Goal: Task Accomplishment & Management: Complete application form

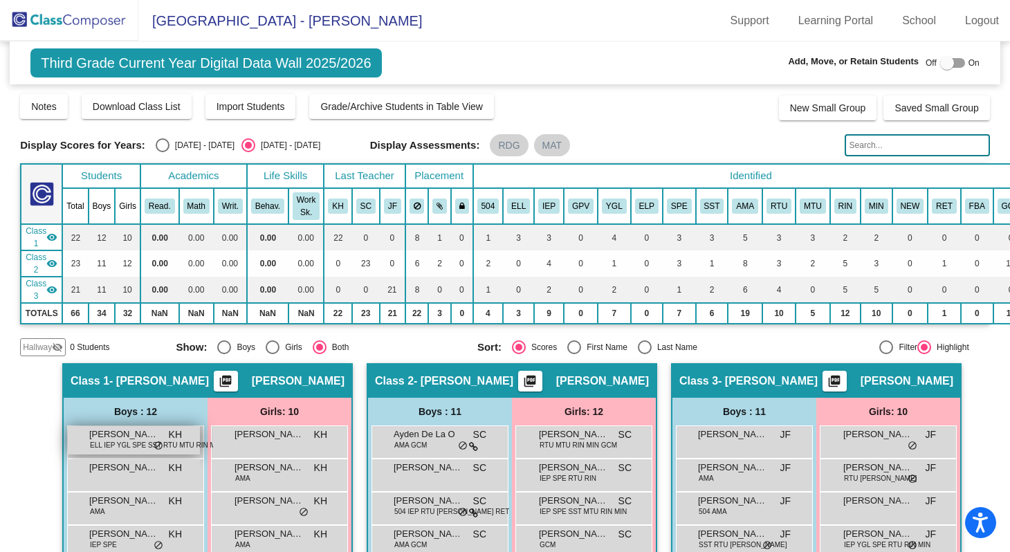
click at [159, 437] on div "Amadeo Lozano Migueles ELL IEP YGL SPE SST RTU MTU RIN MIN KH lock do_not_distu…" at bounding box center [134, 440] width 132 height 28
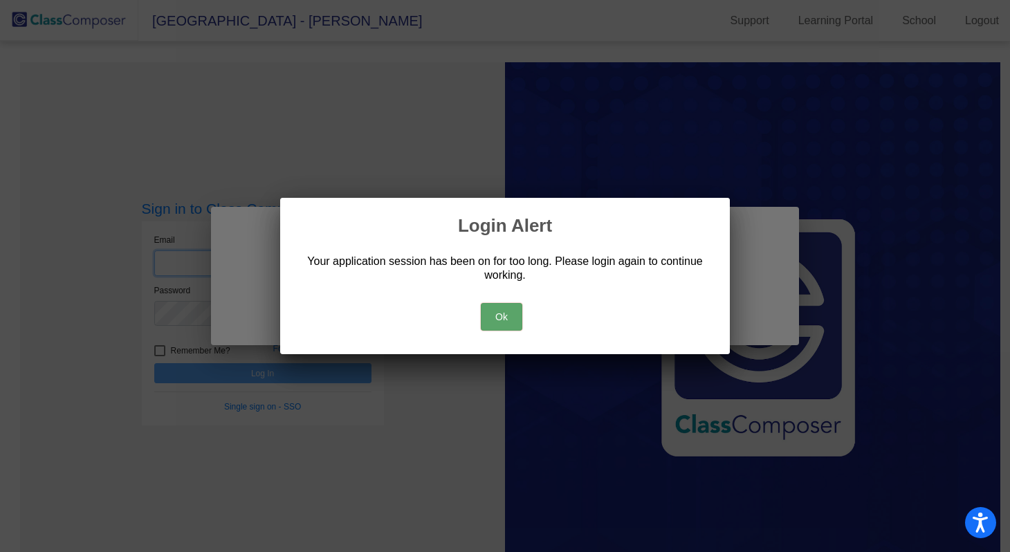
type input "[EMAIL_ADDRESS][DOMAIN_NAME]"
click at [517, 316] on button "Ok" at bounding box center [501, 317] width 41 height 28
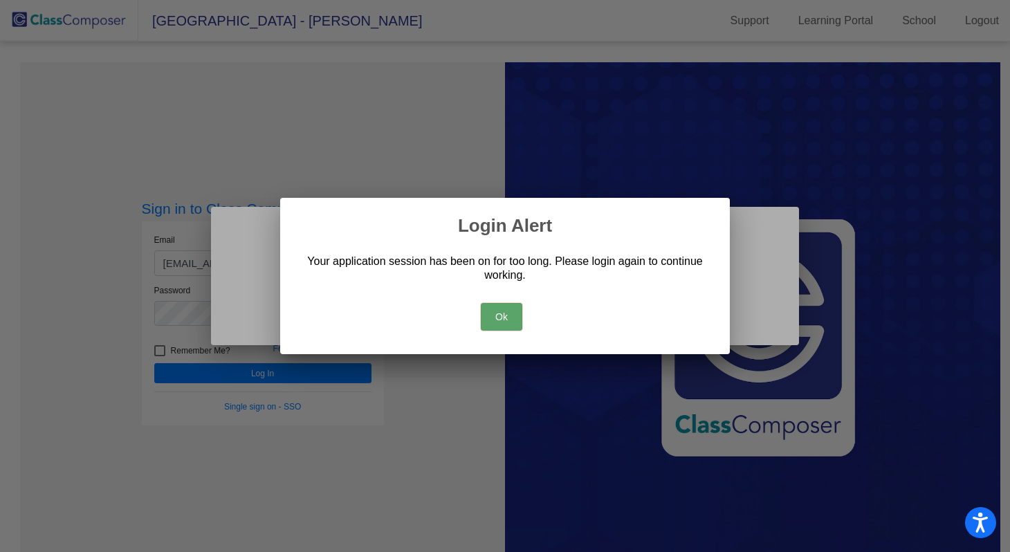
click at [492, 313] on button "Ok" at bounding box center [501, 317] width 41 height 28
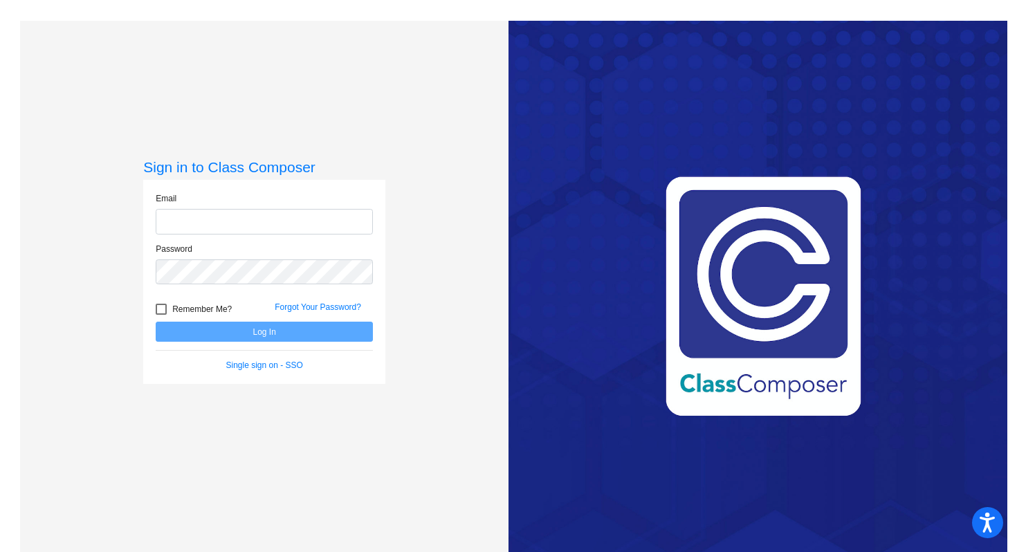
type input "[EMAIL_ADDRESS][DOMAIN_NAME]"
click at [247, 336] on button "Log In" at bounding box center [264, 332] width 217 height 20
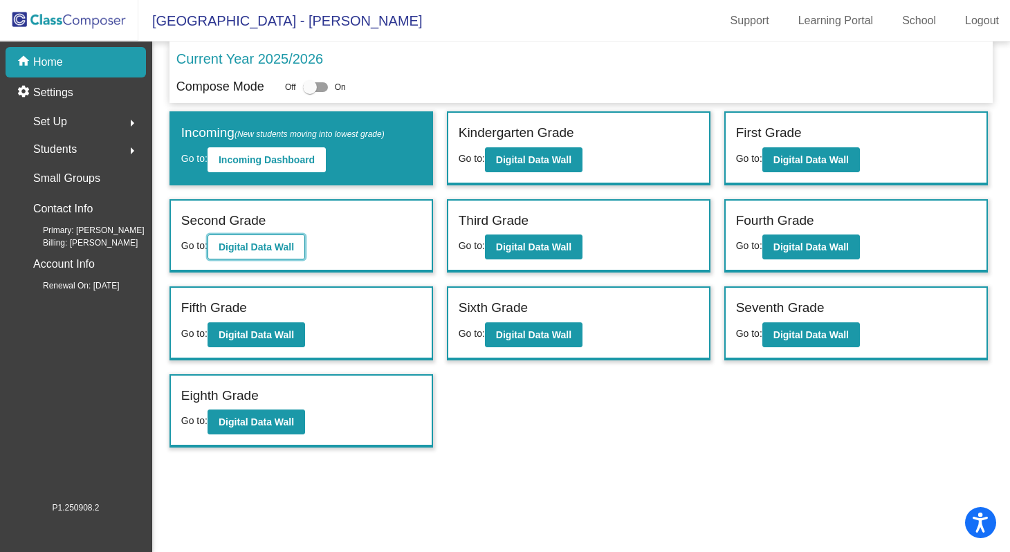
click at [273, 252] on button "Digital Data Wall" at bounding box center [256, 246] width 98 height 25
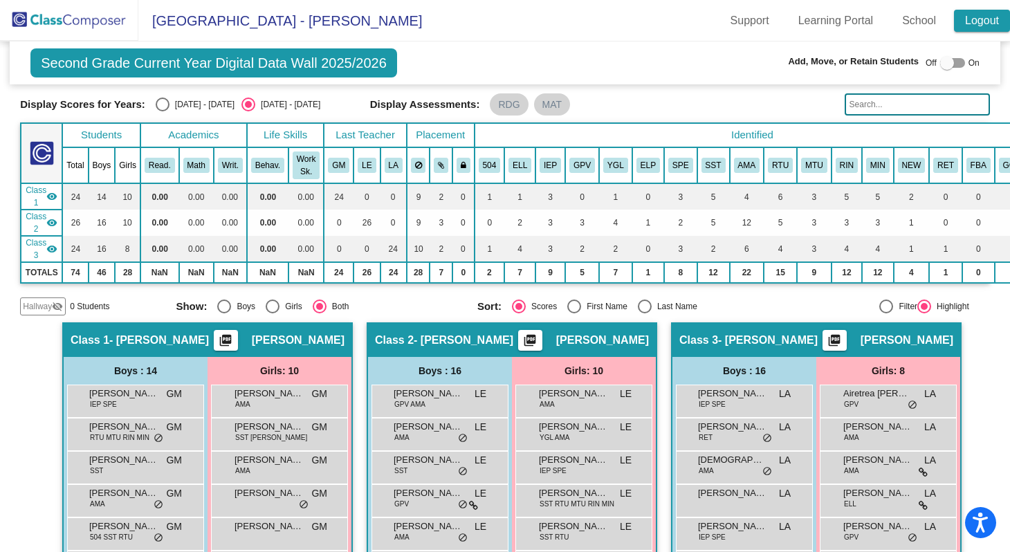
scroll to position [41, 0]
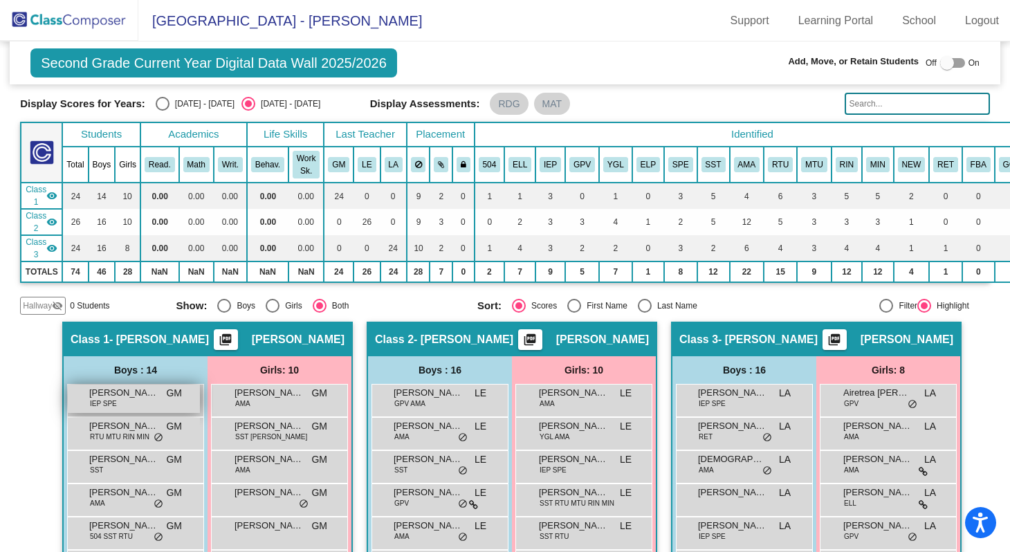
click at [128, 397] on span "[PERSON_NAME]" at bounding box center [123, 393] width 69 height 14
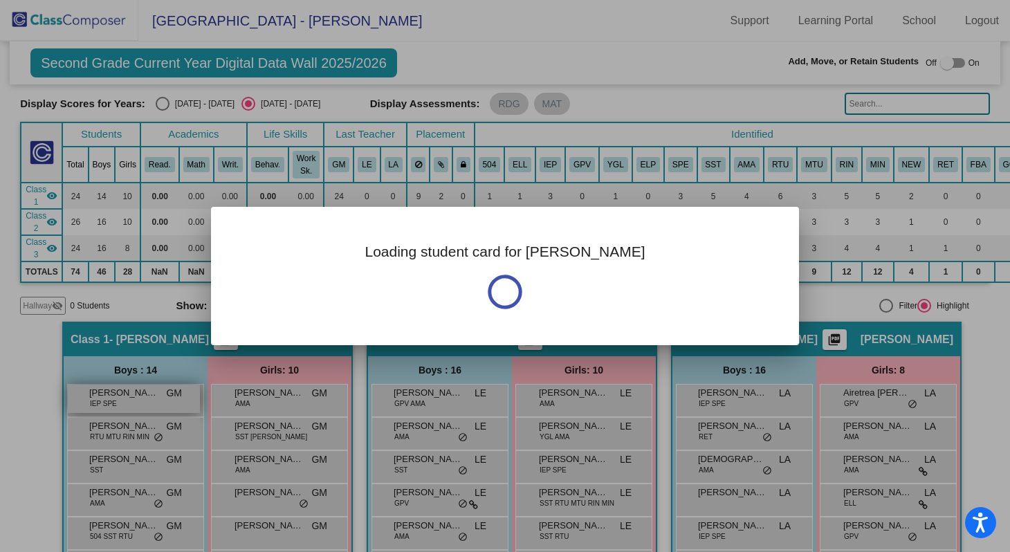
click at [128, 397] on div at bounding box center [505, 276] width 1010 height 552
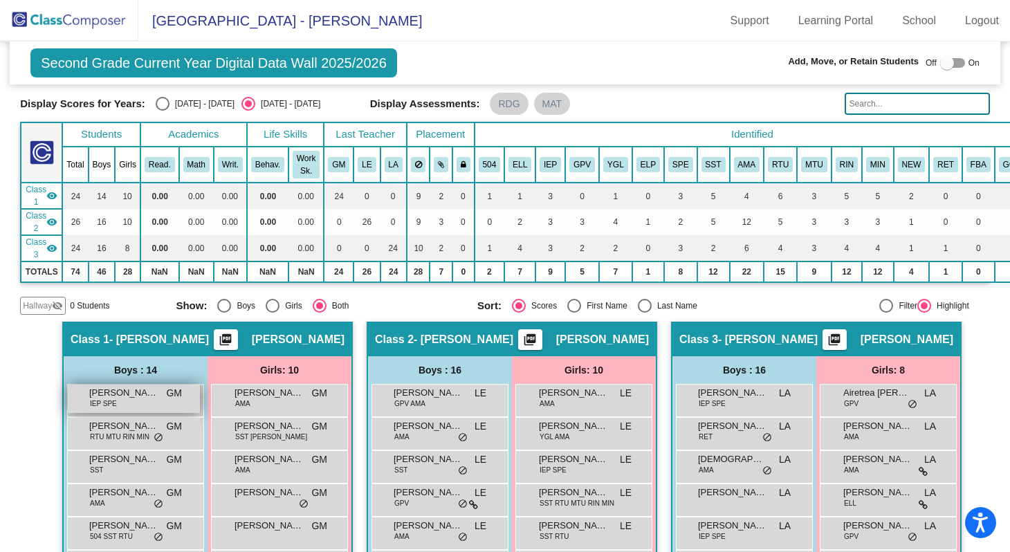
click at [128, 397] on span "[PERSON_NAME]" at bounding box center [123, 393] width 69 height 14
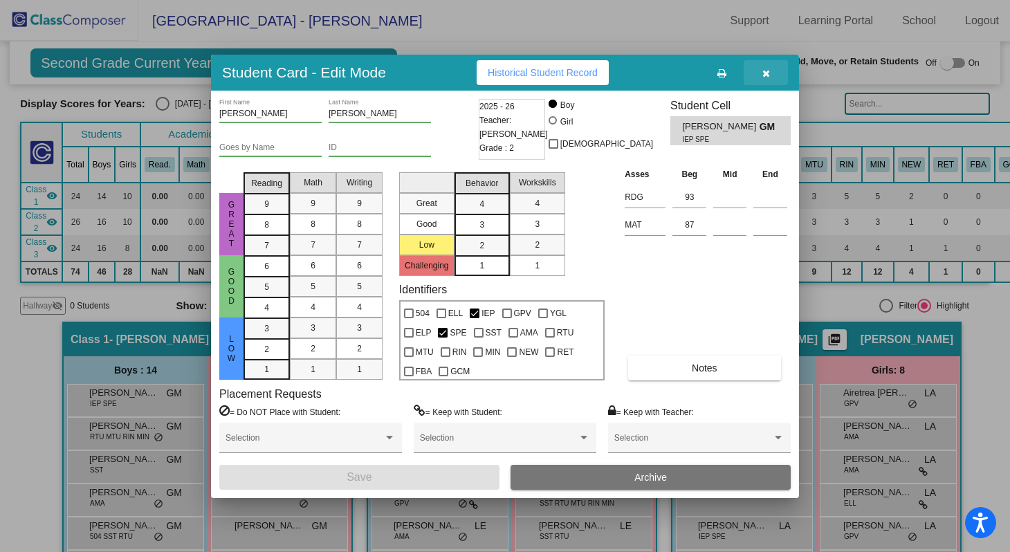
click at [767, 73] on icon "button" at bounding box center [766, 73] width 8 height 10
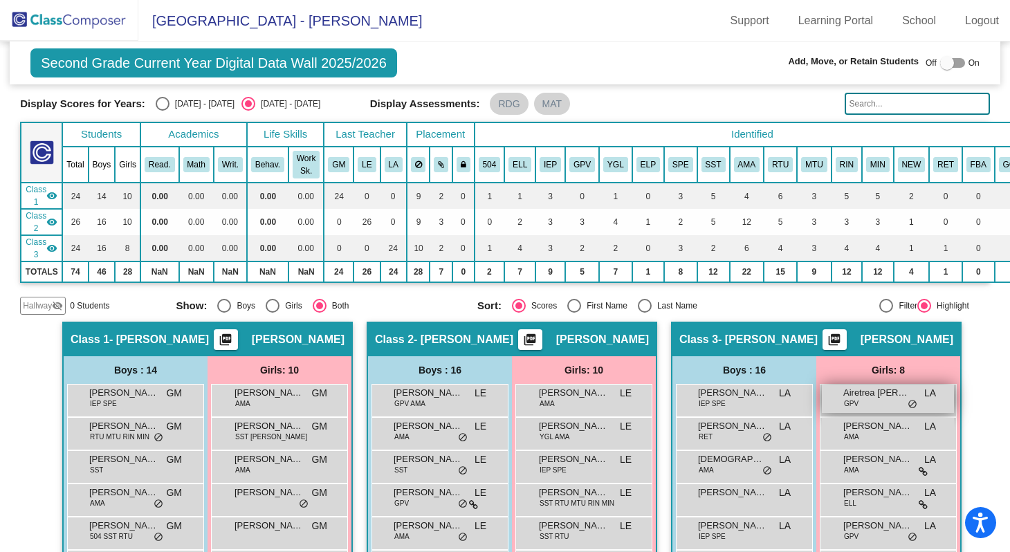
click at [858, 397] on span "Airetrea [PERSON_NAME]" at bounding box center [877, 393] width 69 height 14
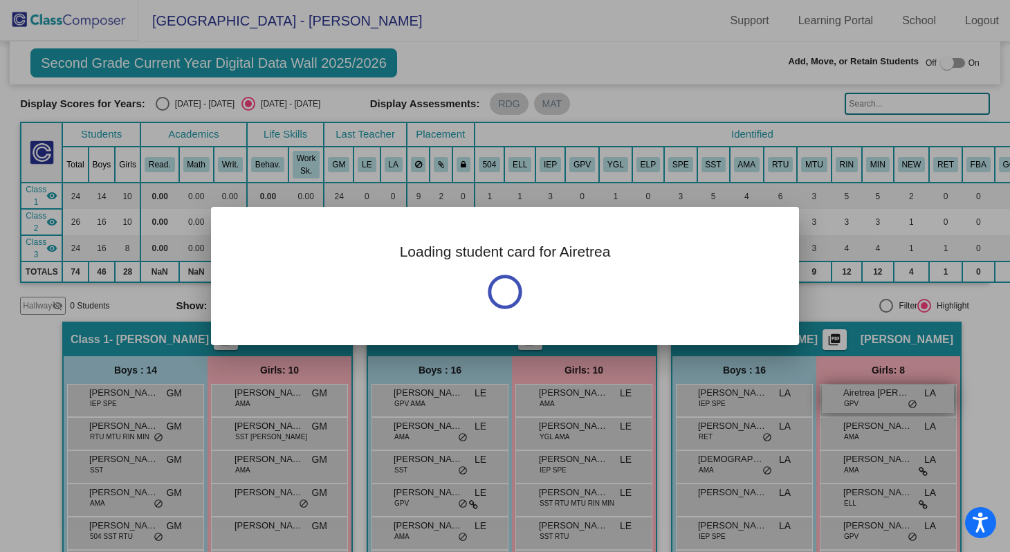
click at [858, 397] on div at bounding box center [505, 276] width 1010 height 552
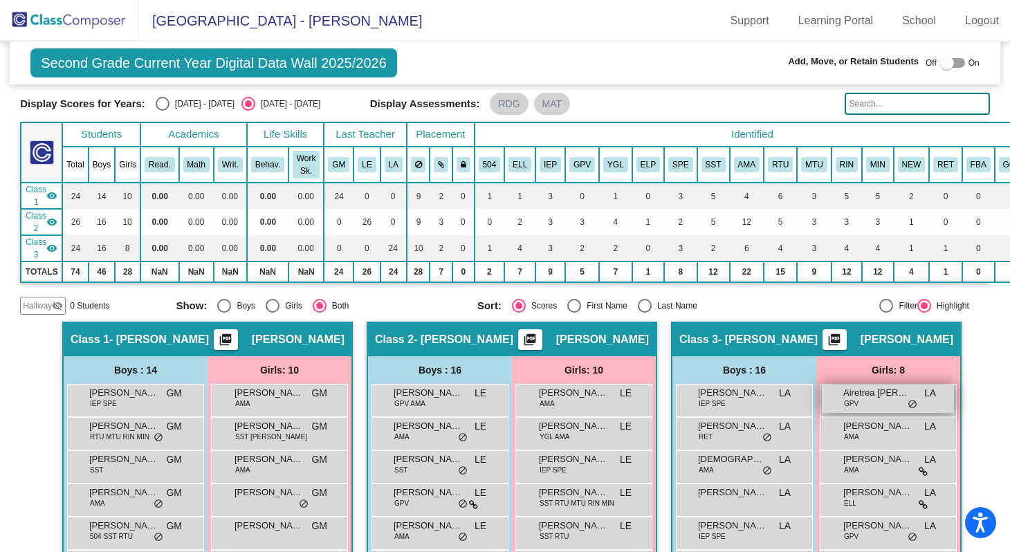
click at [858, 389] on span "Airetrea [PERSON_NAME]" at bounding box center [877, 393] width 69 height 14
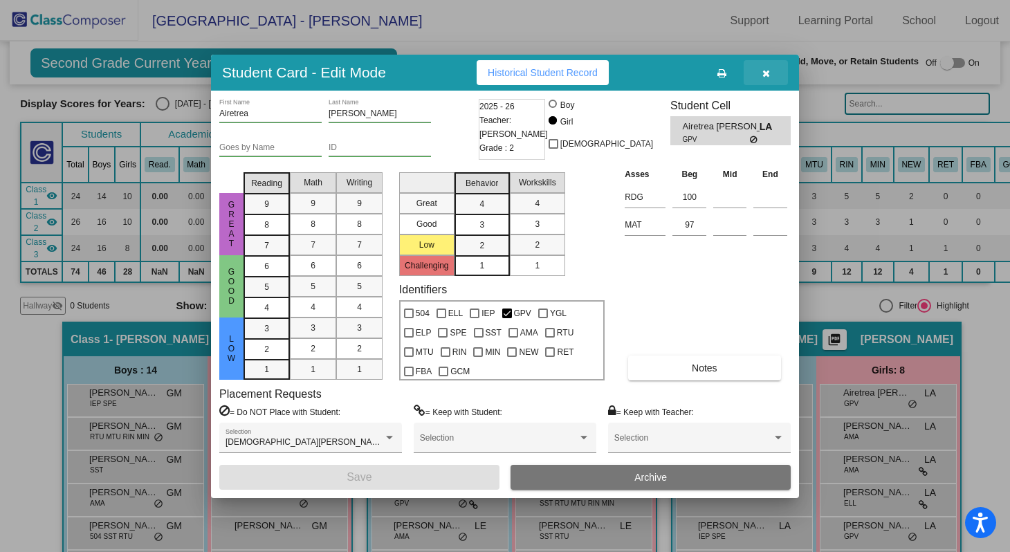
click at [767, 75] on icon "button" at bounding box center [766, 73] width 8 height 10
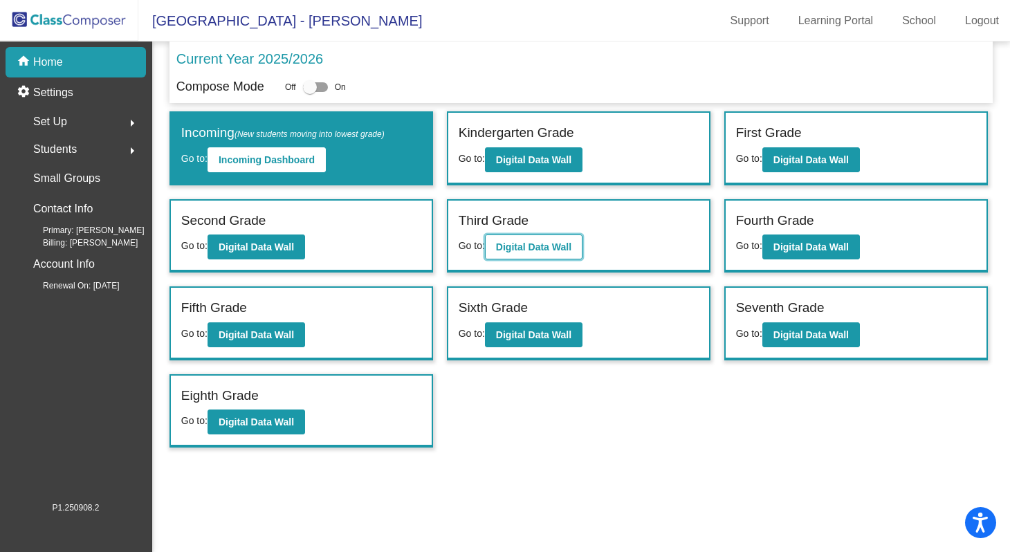
click at [534, 244] on b "Digital Data Wall" at bounding box center [533, 246] width 75 height 11
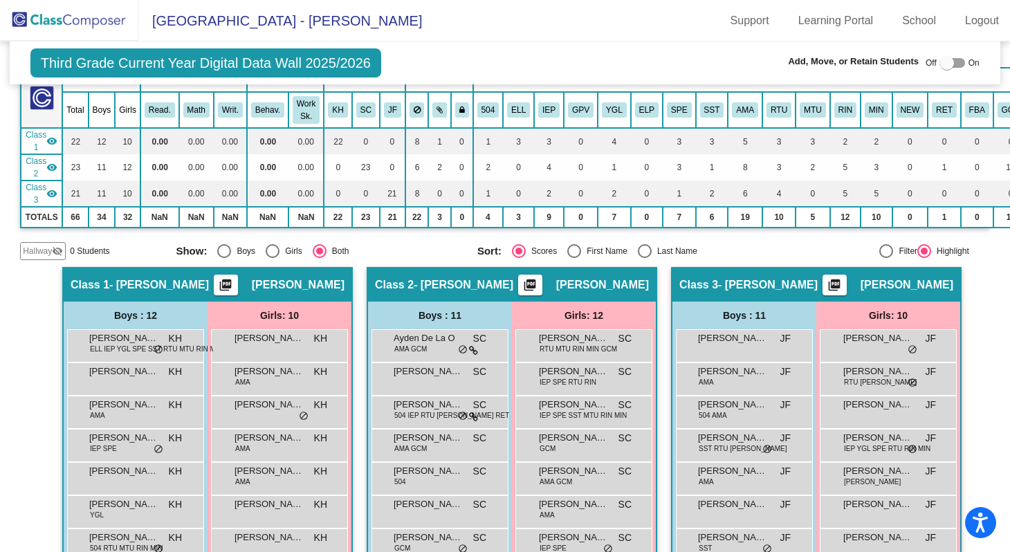
scroll to position [173, 0]
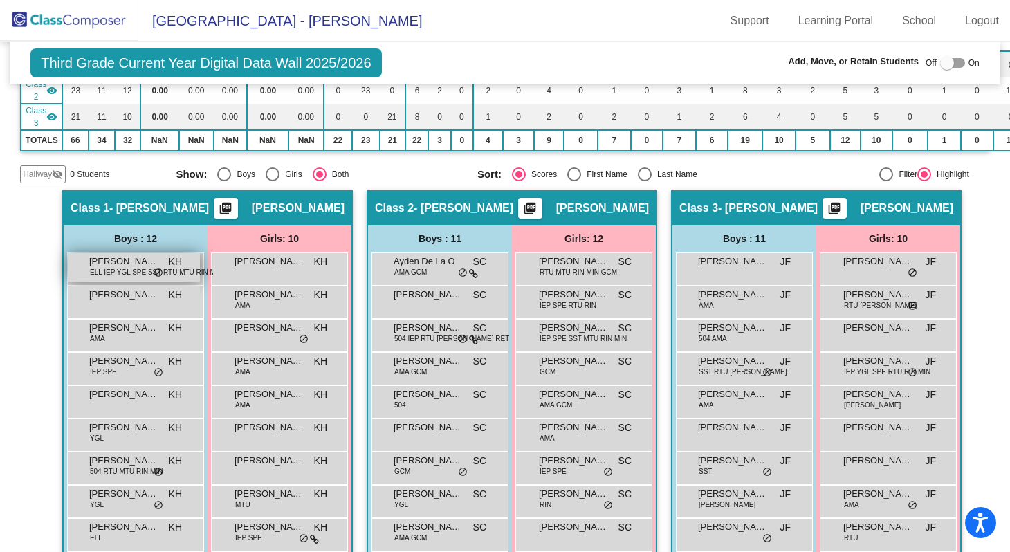
click at [112, 261] on span "[PERSON_NAME] [PERSON_NAME]" at bounding box center [123, 262] width 69 height 14
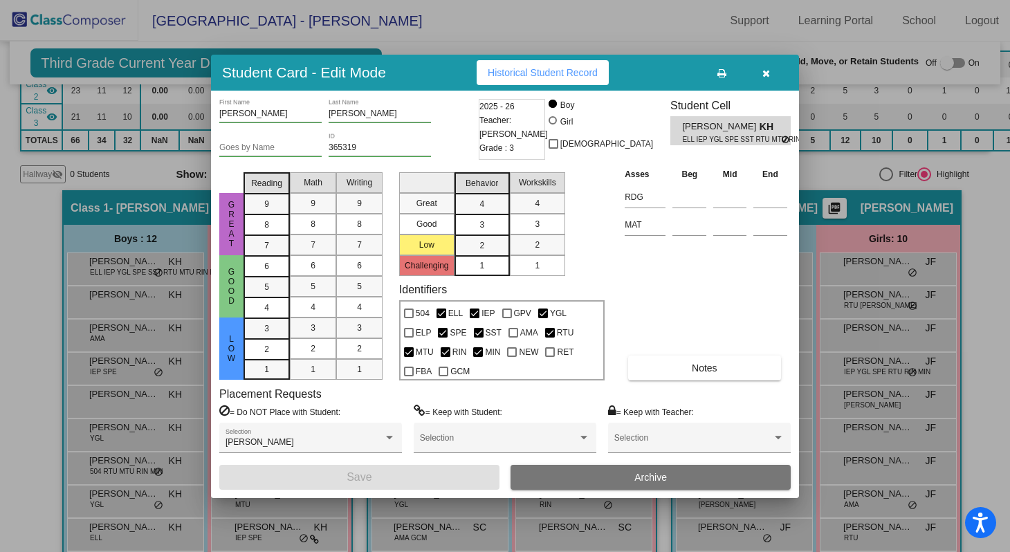
click at [764, 70] on icon "button" at bounding box center [766, 73] width 8 height 10
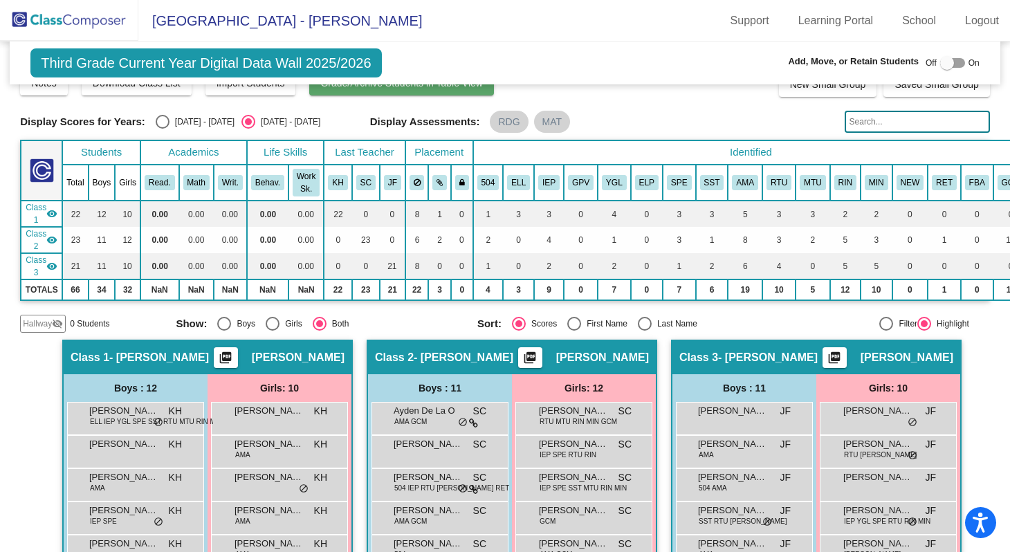
scroll to position [0, 0]
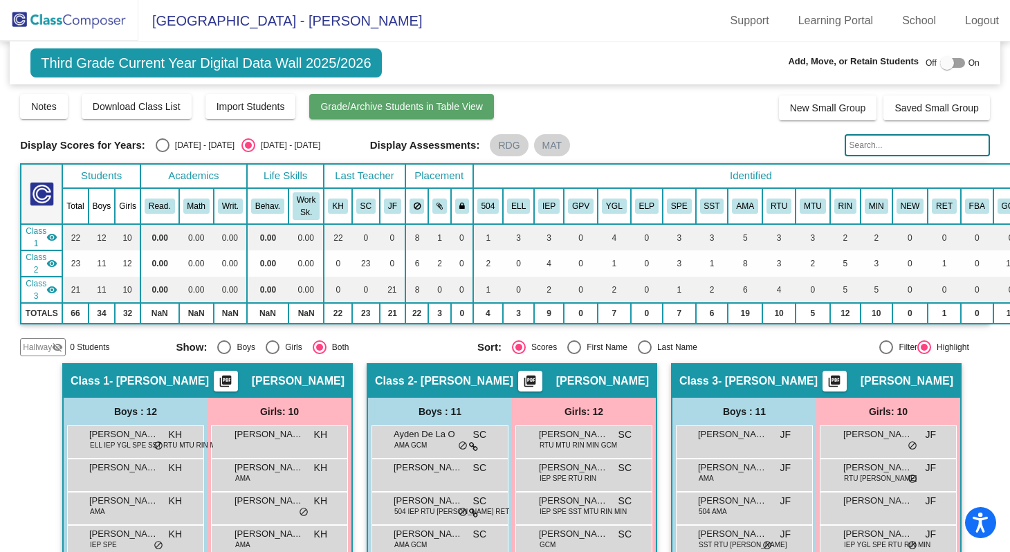
click at [398, 102] on span "Grade/Archive Students in Table View" at bounding box center [401, 106] width 163 height 11
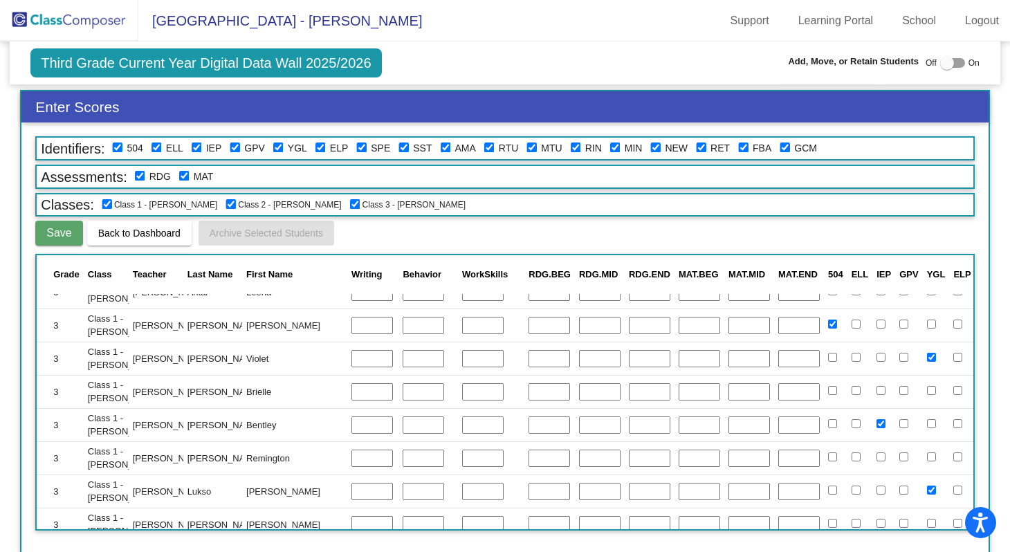
scroll to position [0, 320]
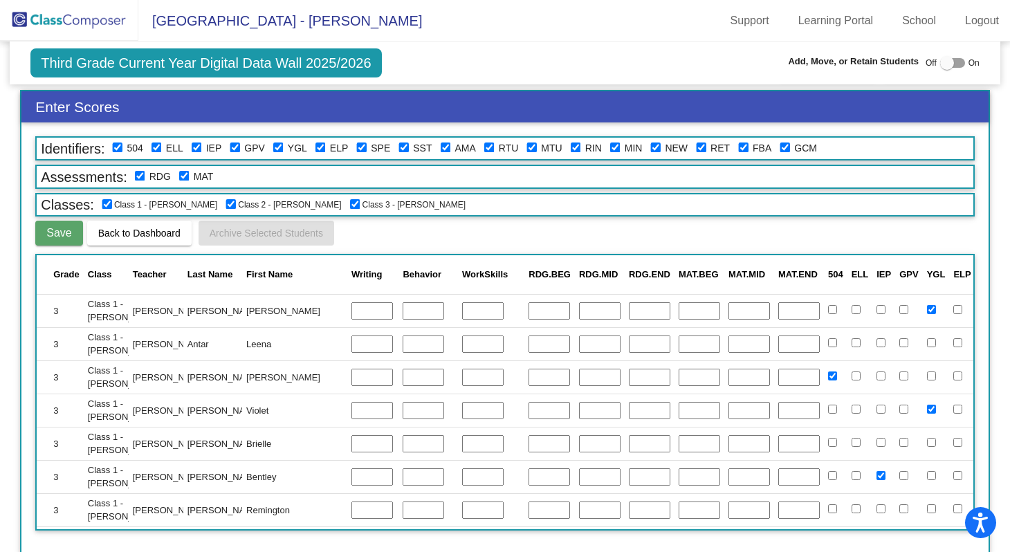
click at [528, 347] on input "text" at bounding box center [548, 344] width 41 height 18
type input "80"
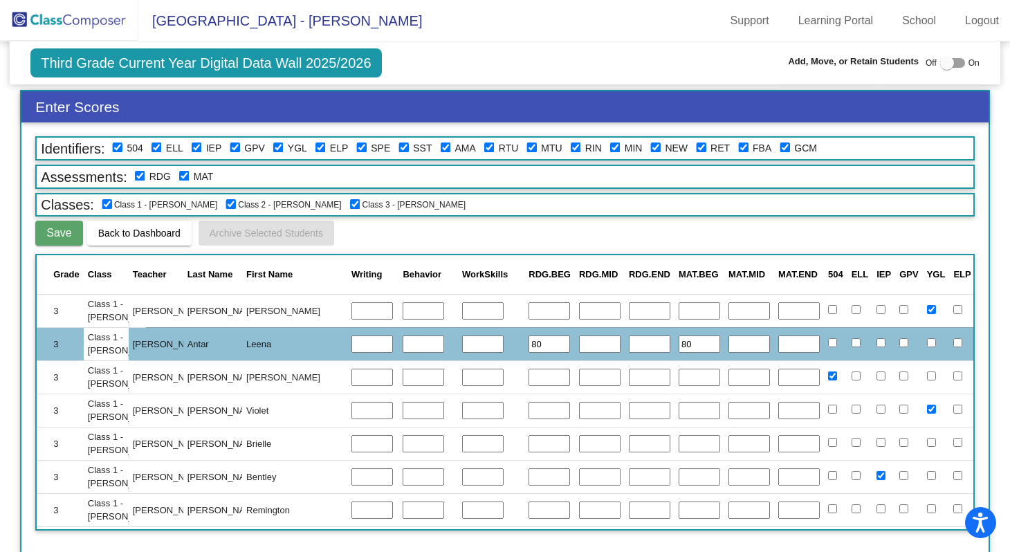
type input "80"
click at [528, 378] on input "text" at bounding box center [548, 378] width 41 height 18
click at [528, 443] on input "text" at bounding box center [548, 444] width 41 height 18
type input "80"
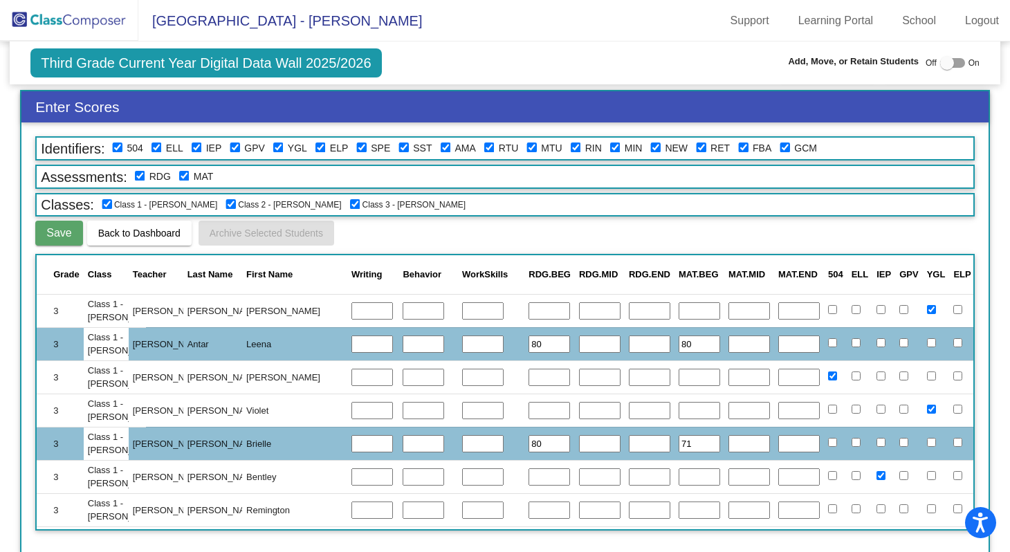
type input "71"
click at [528, 378] on input "text" at bounding box center [548, 378] width 41 height 18
click at [528, 407] on input "text" at bounding box center [548, 411] width 41 height 18
type input "95"
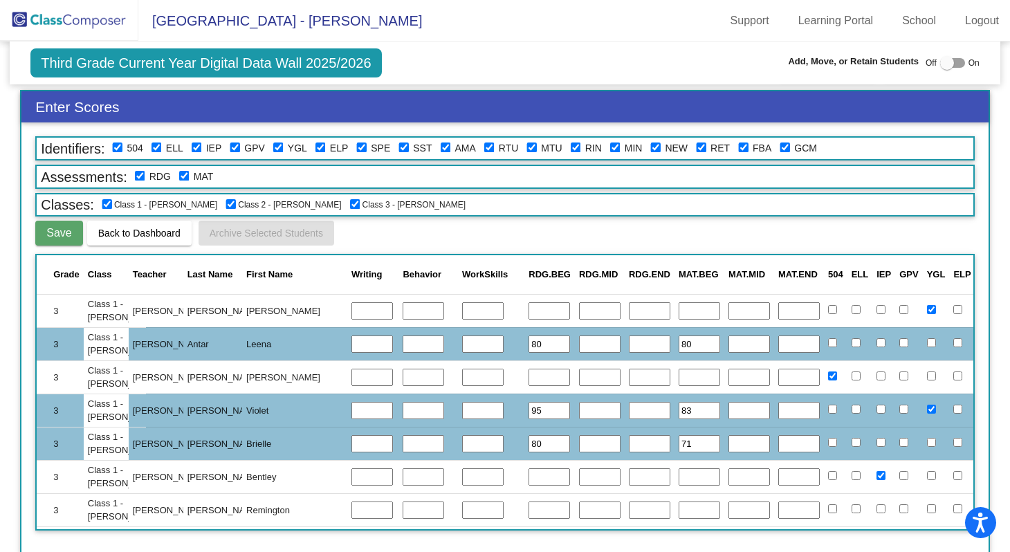
type input "83"
click at [528, 378] on input "text" at bounding box center [548, 378] width 41 height 18
type input "70"
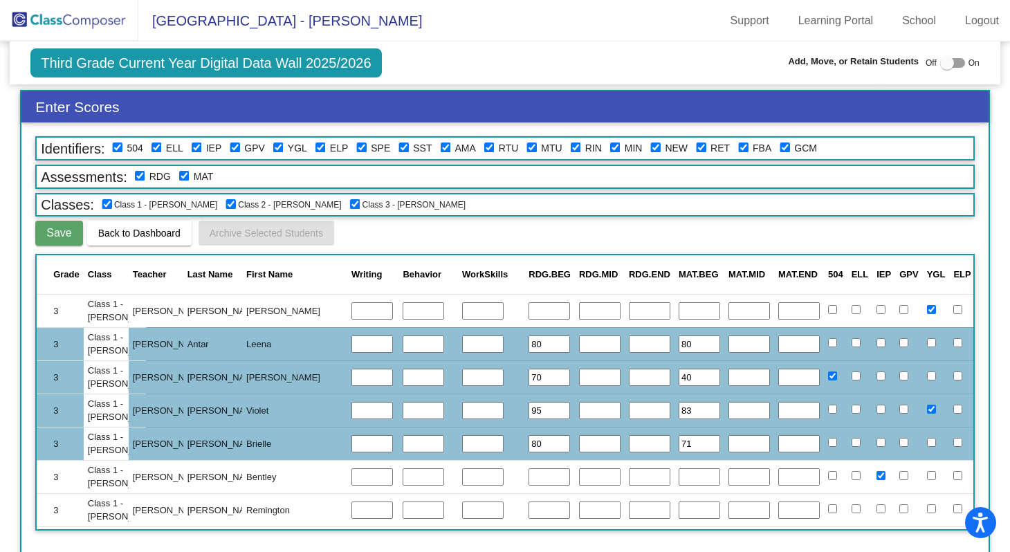
type input "40"
click at [528, 479] on input "text" at bounding box center [548, 477] width 41 height 18
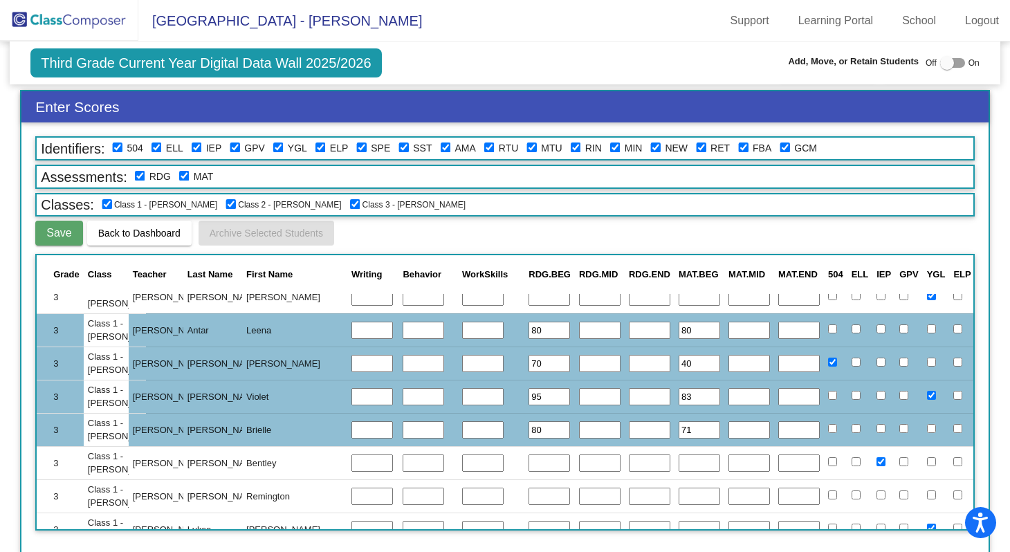
scroll to position [16, 320]
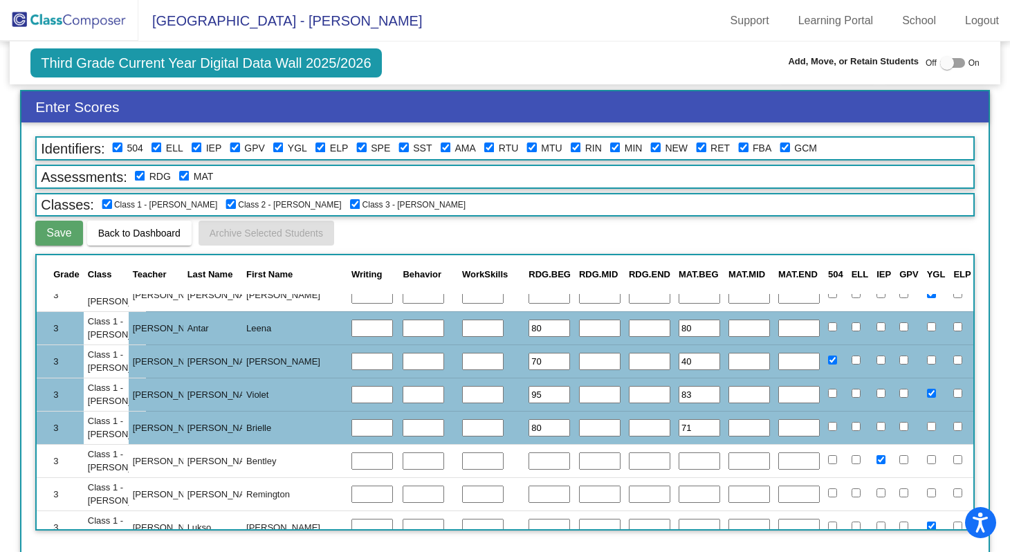
click at [528, 458] on input "text" at bounding box center [548, 461] width 41 height 18
type input "65"
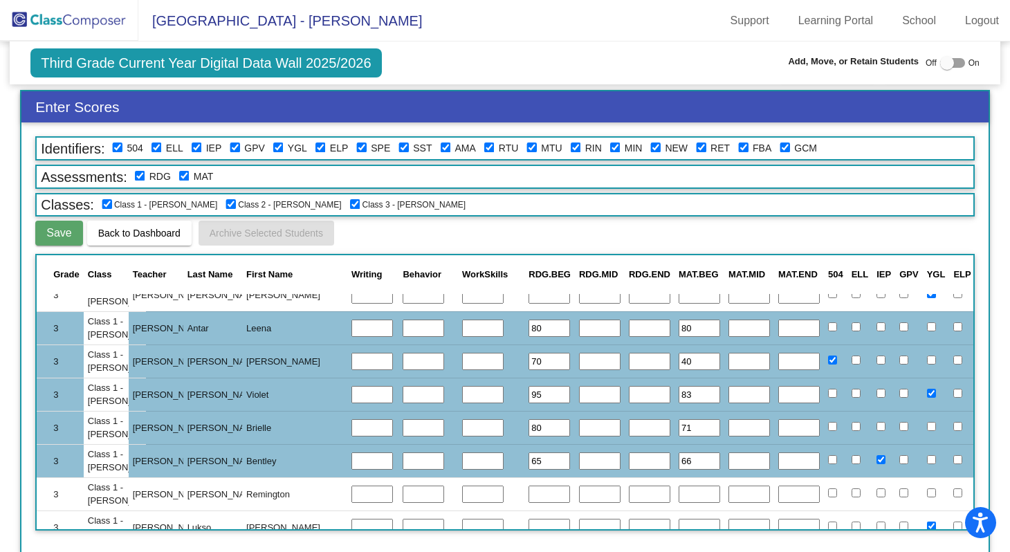
type input "66"
click at [528, 487] on input "text" at bounding box center [548, 495] width 41 height 18
type input "65"
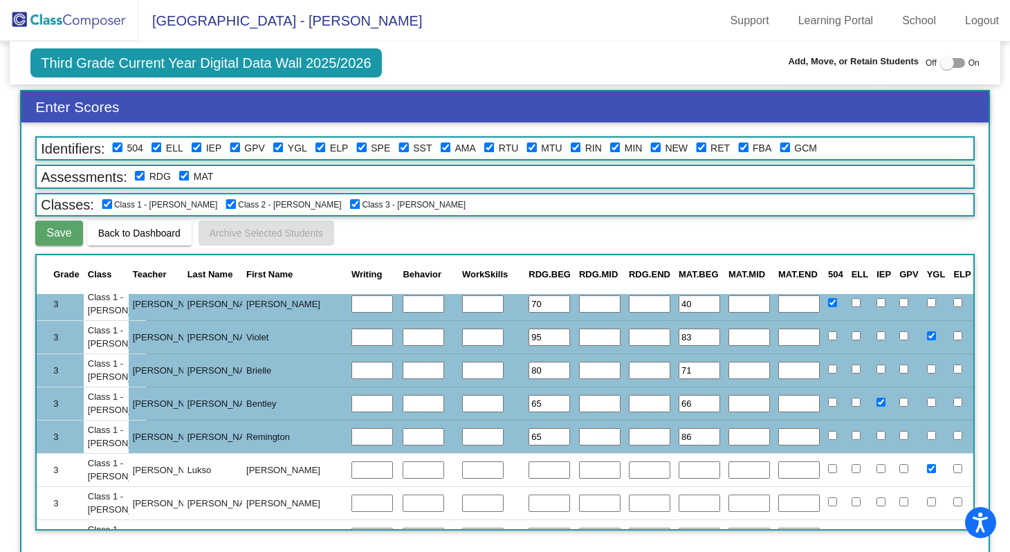
scroll to position [74, 320]
type input "86"
click at [528, 471] on input "text" at bounding box center [548, 470] width 41 height 18
type input "85"
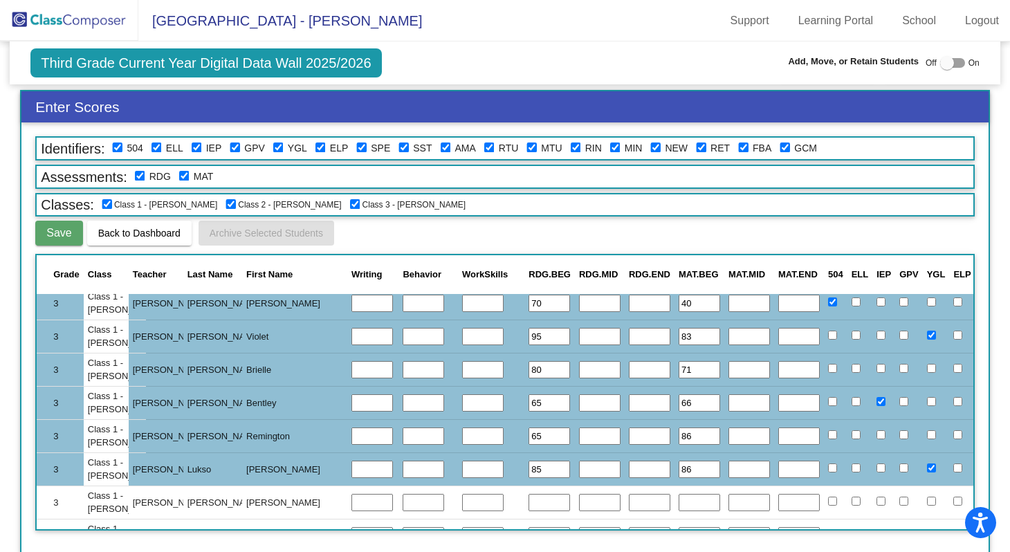
type input "86"
click at [528, 503] on input "text" at bounding box center [548, 503] width 41 height 18
type input "80"
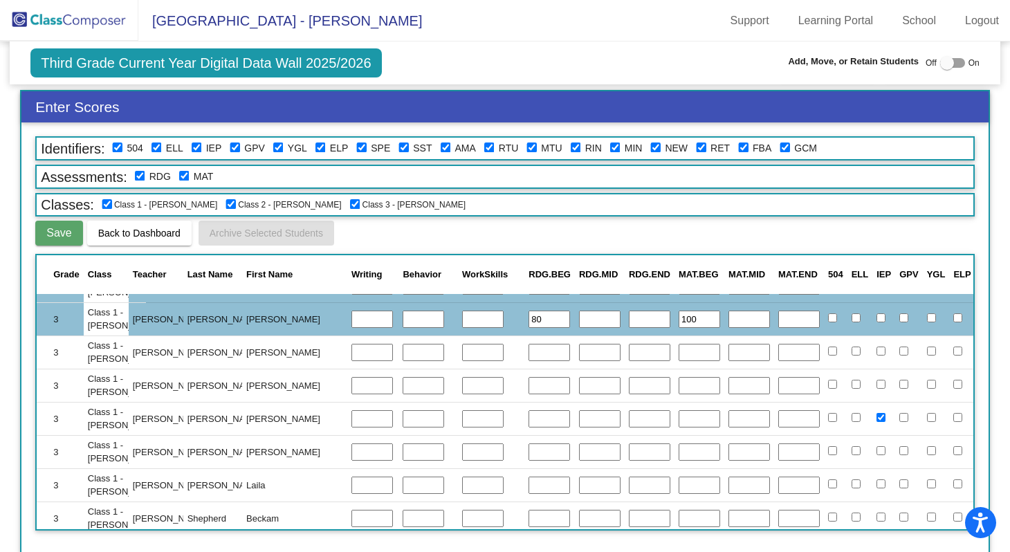
scroll to position [282, 320]
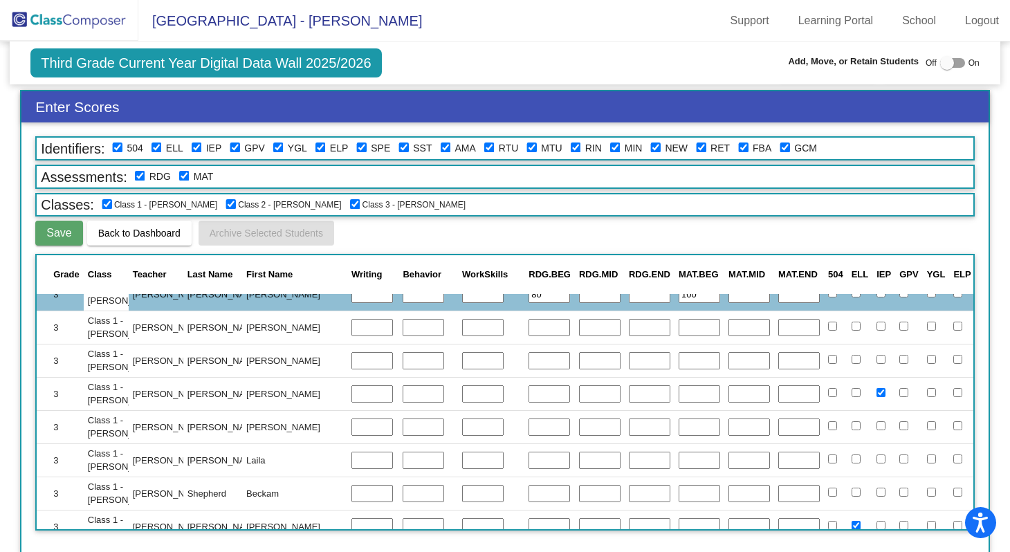
type input "100"
click at [528, 333] on input "text" at bounding box center [548, 328] width 41 height 18
type input "85"
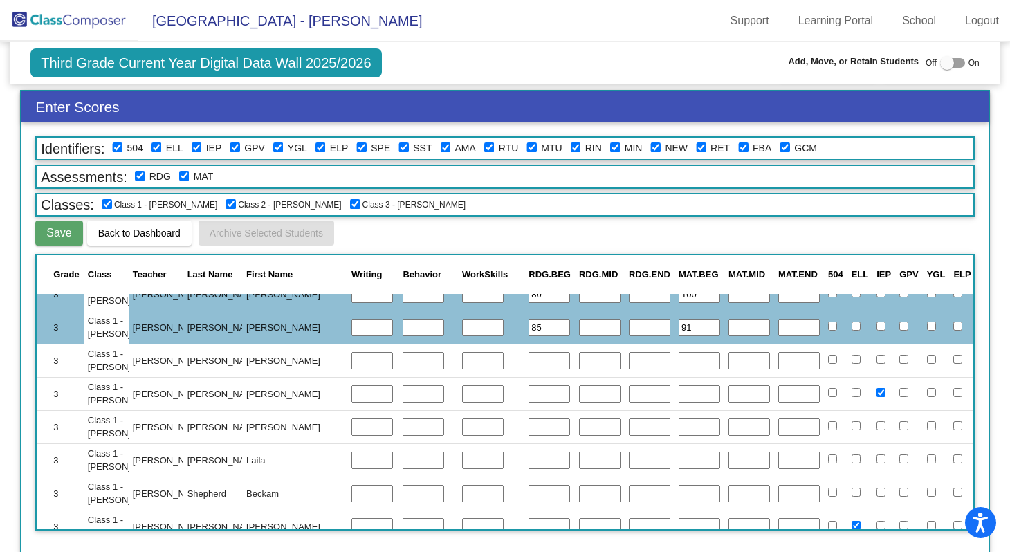
type input "91"
click at [528, 363] on input "text" at bounding box center [548, 361] width 41 height 18
type input "85"
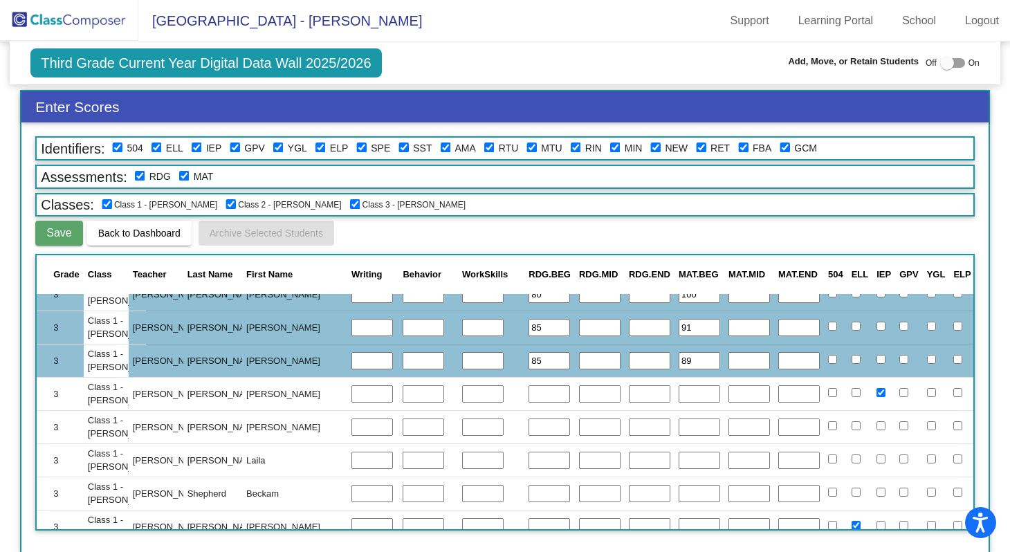
type input "89"
click at [528, 387] on input "text" at bounding box center [548, 394] width 41 height 18
type input "20"
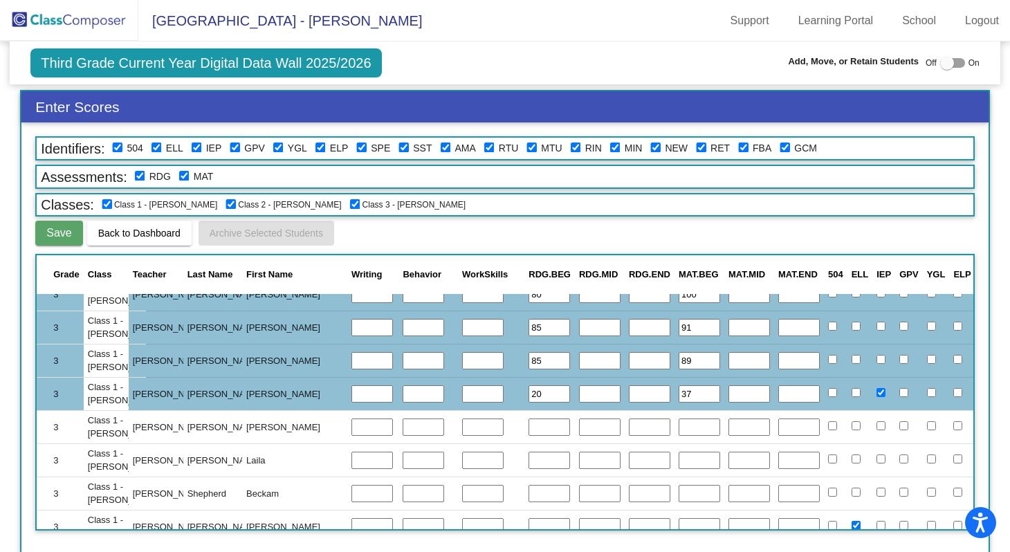
type input "37"
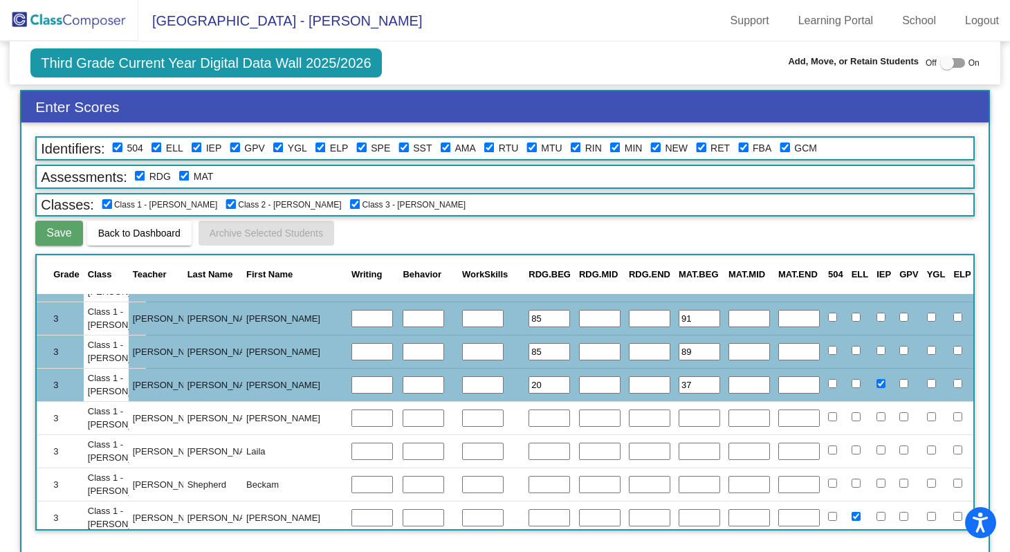
scroll to position [291, 320]
click at [528, 416] on input "text" at bounding box center [548, 418] width 41 height 18
type input "90"
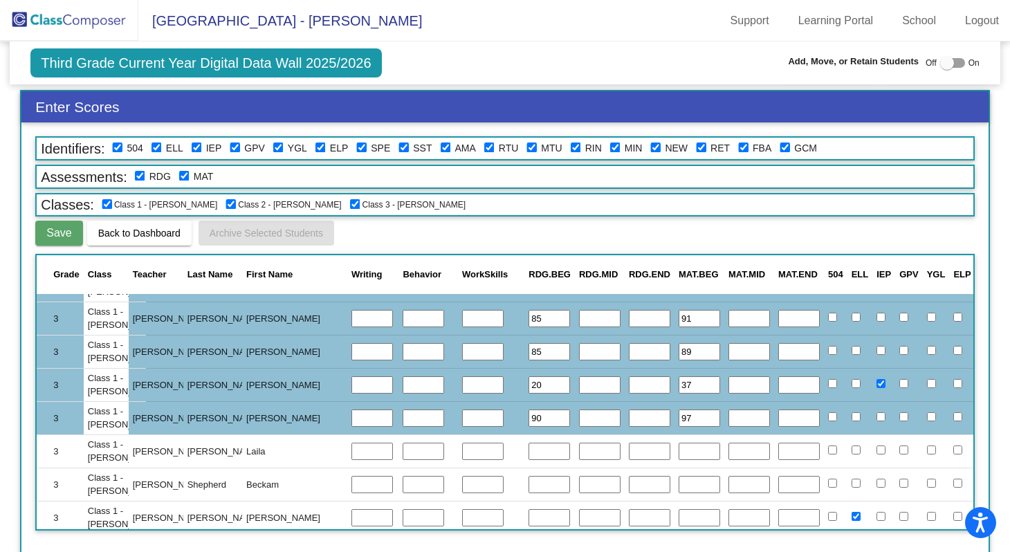
type input "97"
click at [528, 454] on input "text" at bounding box center [548, 452] width 41 height 18
type input "75"
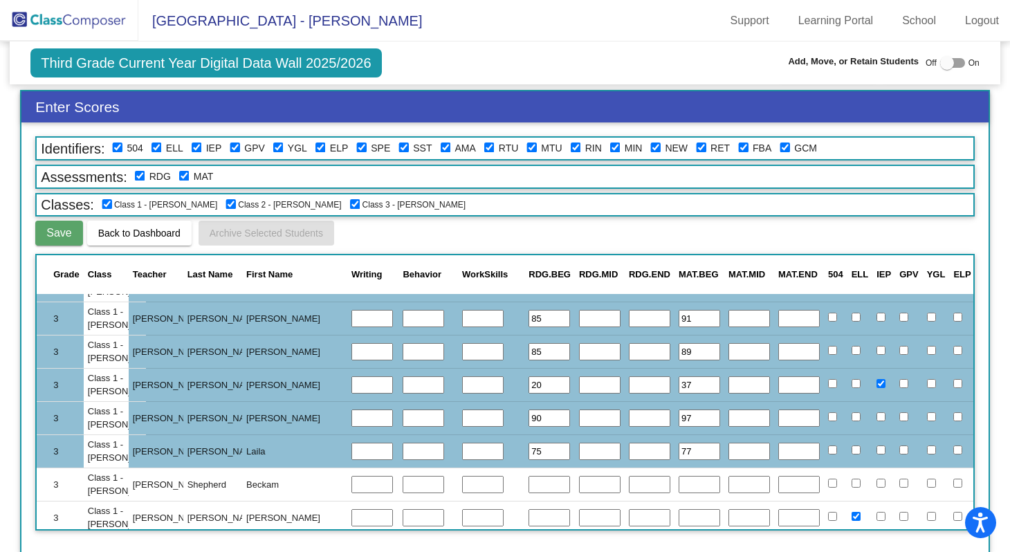
type input "77"
click at [528, 485] on input "text" at bounding box center [548, 485] width 41 height 18
click at [625, 474] on td at bounding box center [650, 484] width 50 height 33
click at [528, 490] on input "text" at bounding box center [548, 485] width 41 height 18
type input "75"
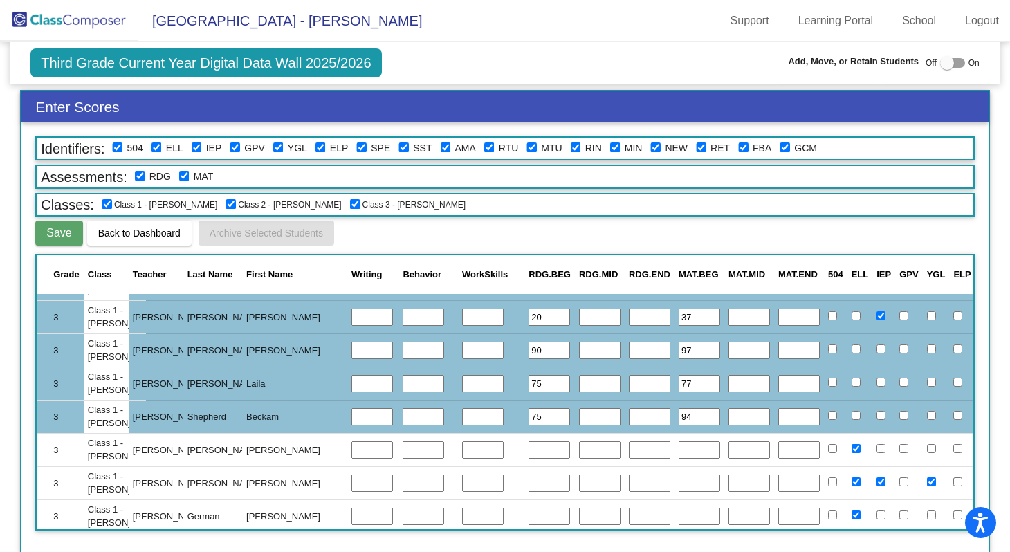
scroll to position [360, 320]
type input "94"
click at [528, 450] on input "text" at bounding box center [548, 450] width 41 height 18
type input "90"
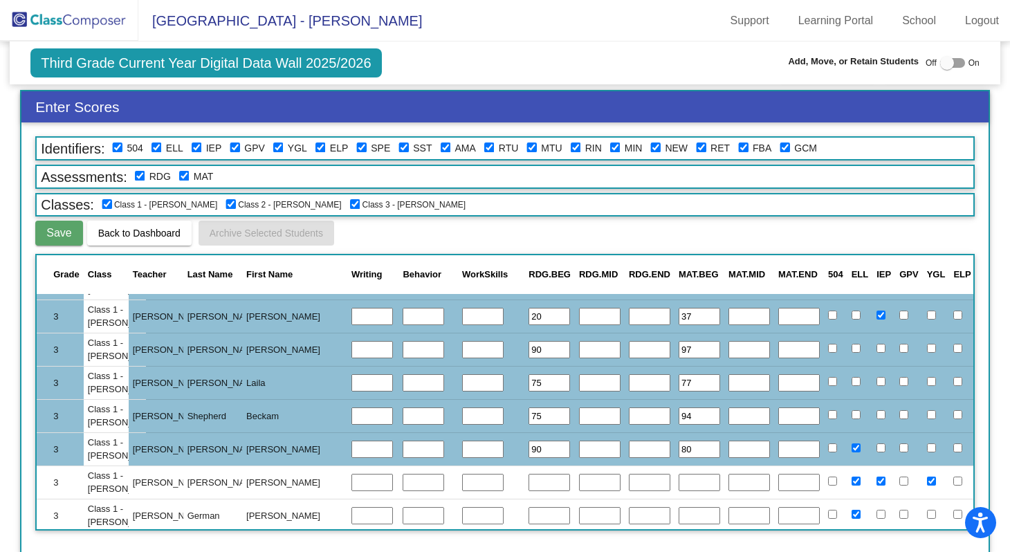
type input "80"
click at [528, 483] on input "text" at bounding box center [548, 483] width 41 height 18
type input "70"
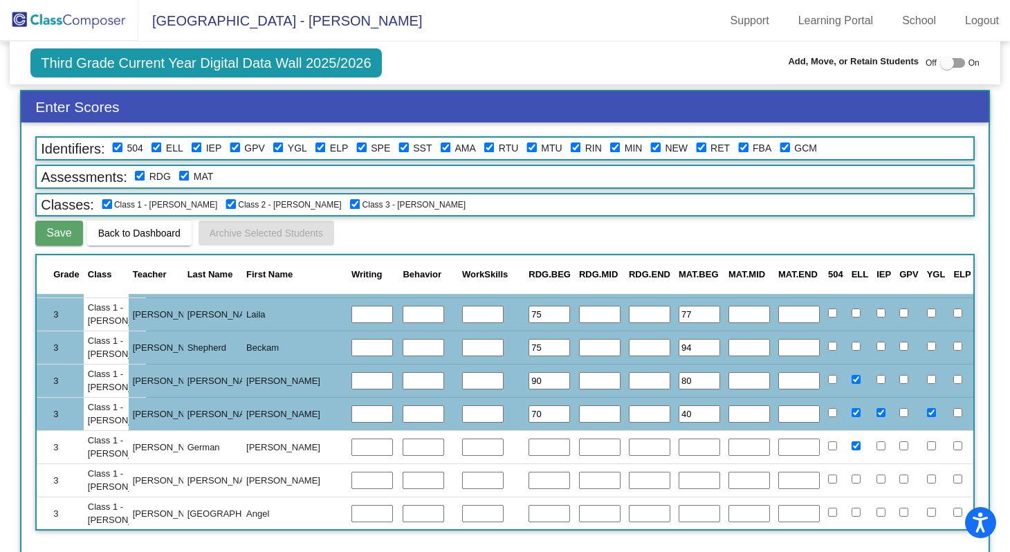
scroll to position [428, 320]
type input "40"
click at [528, 445] on input "text" at bounding box center [548, 447] width 41 height 18
type input "80"
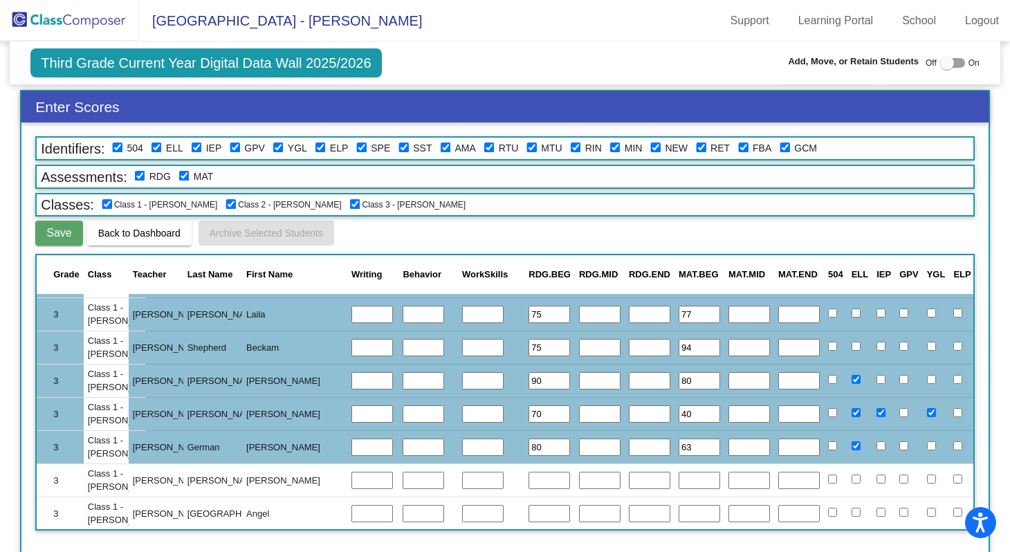
type input "63"
click at [528, 475] on input "text" at bounding box center [548, 481] width 41 height 18
type input "100"
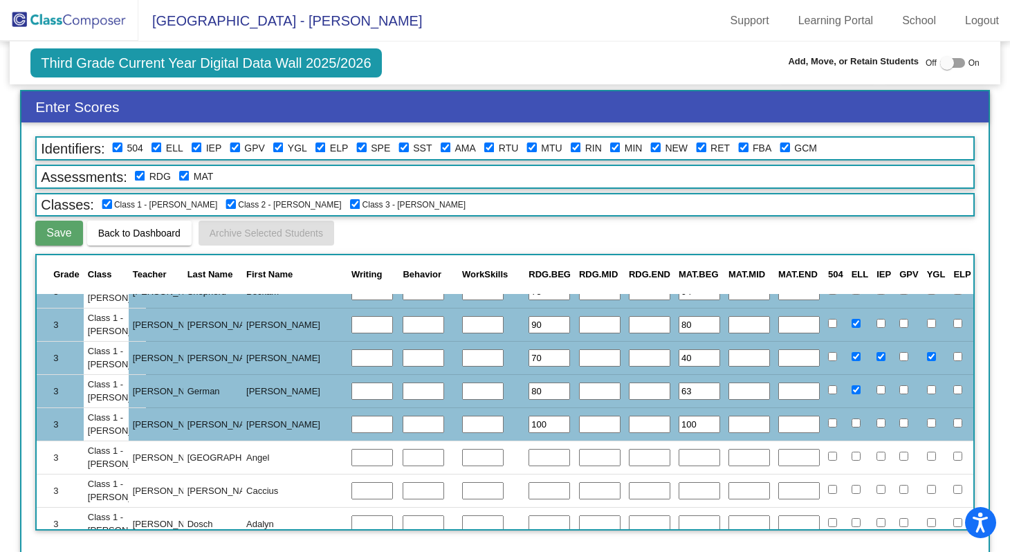
scroll to position [530, 320]
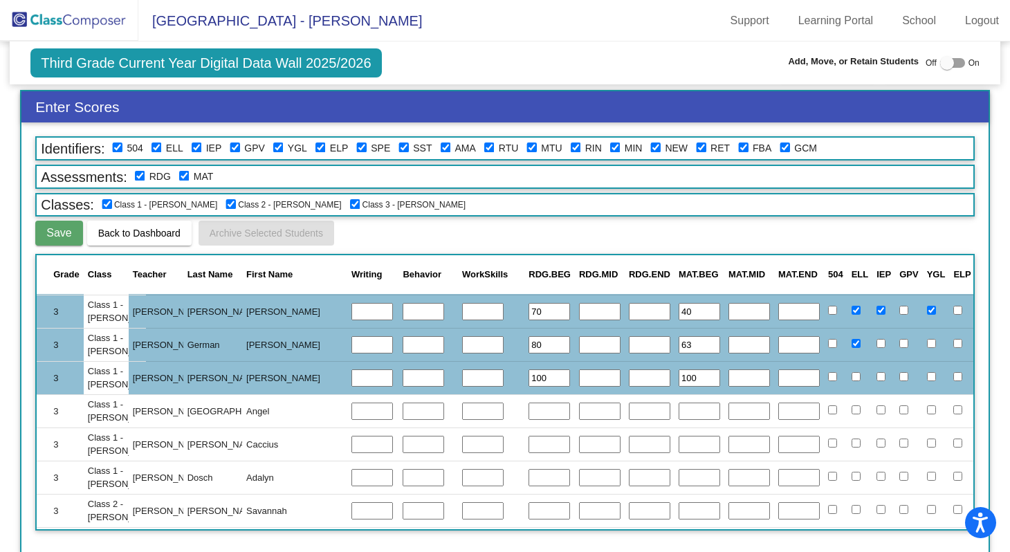
type input "100"
click at [528, 412] on input "text" at bounding box center [548, 412] width 41 height 18
type input "25"
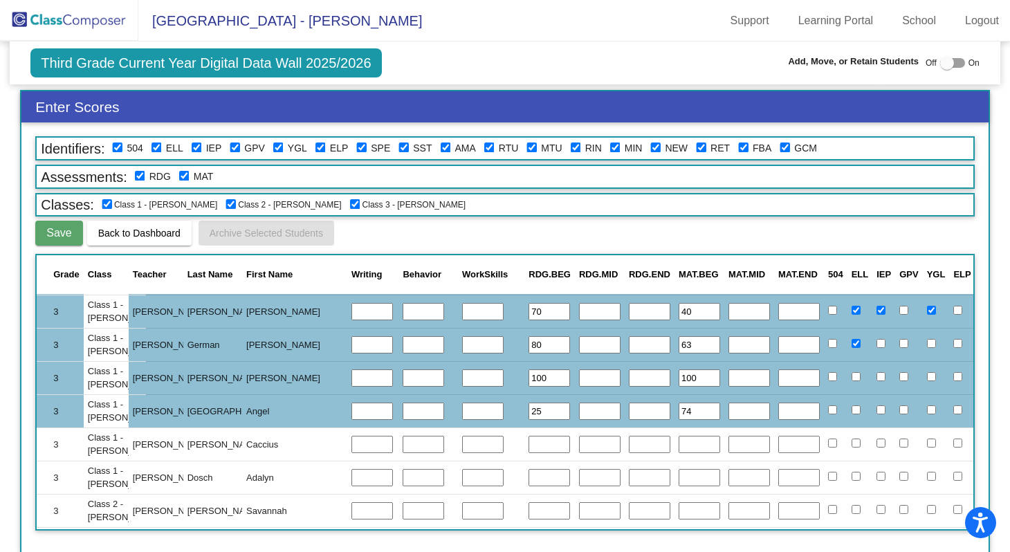
type input "74"
click at [528, 438] on input "text" at bounding box center [548, 445] width 41 height 18
type input "70"
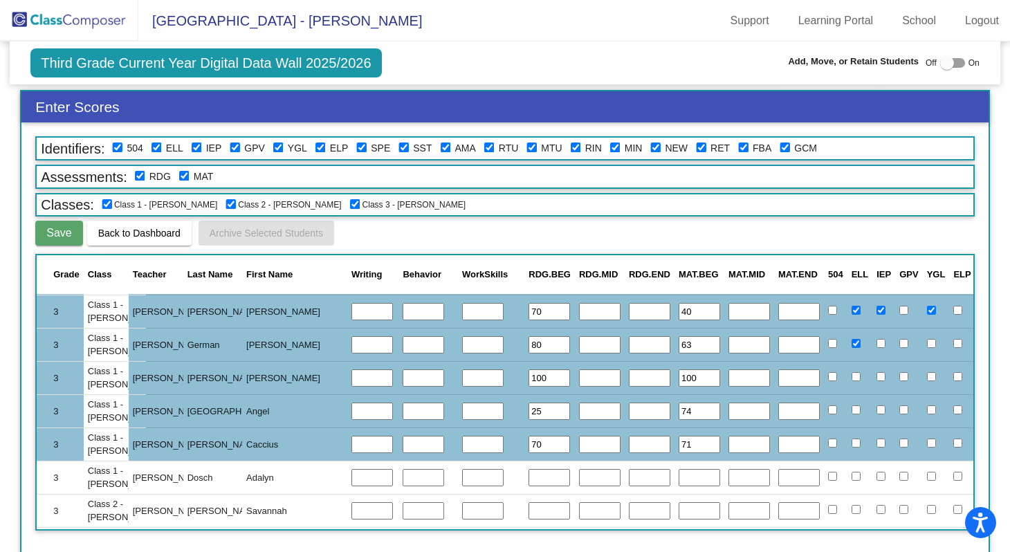
type input "71"
click at [528, 482] on input "text" at bounding box center [548, 478] width 41 height 18
type input "90"
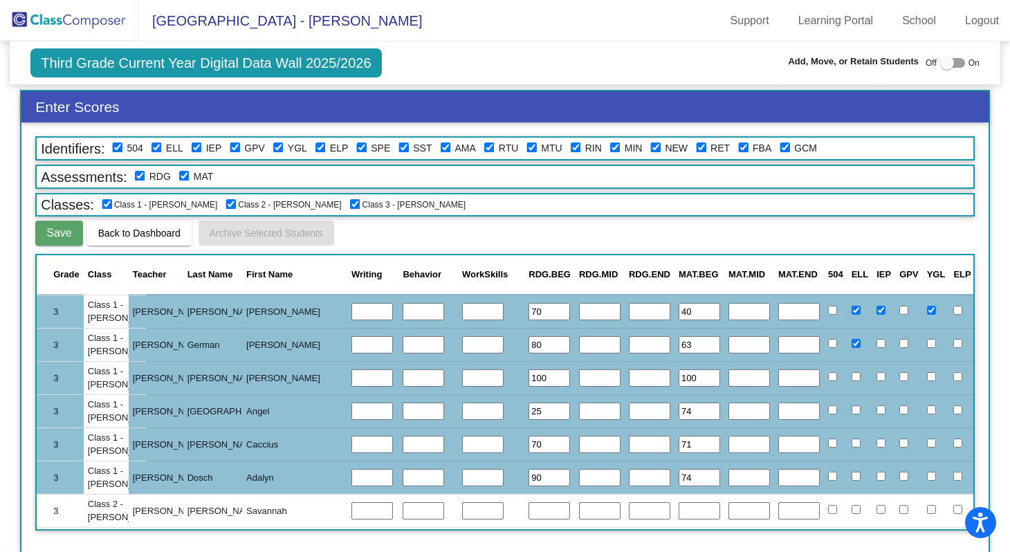
type input "74"
click at [57, 234] on span "Save" at bounding box center [58, 233] width 25 height 12
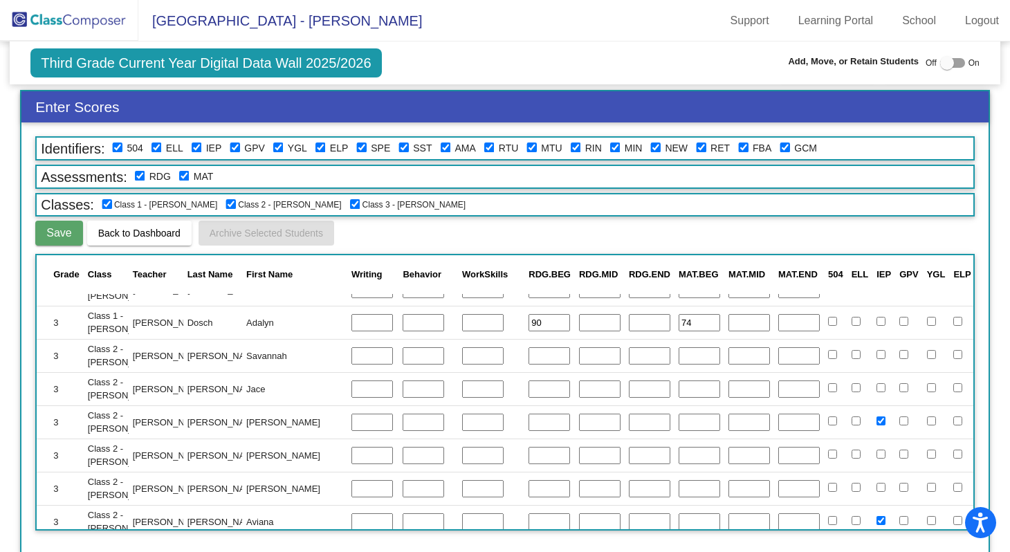
scroll to position [687, 320]
click at [528, 351] on input "text" at bounding box center [548, 354] width 41 height 18
type input "85"
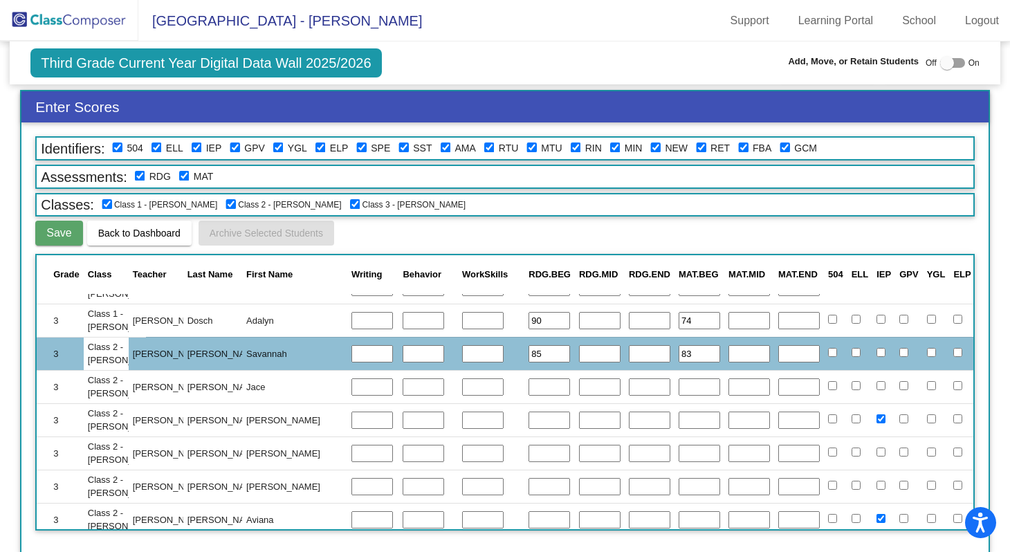
type input "83"
click at [528, 385] on input "text" at bounding box center [548, 387] width 41 height 18
type input "85"
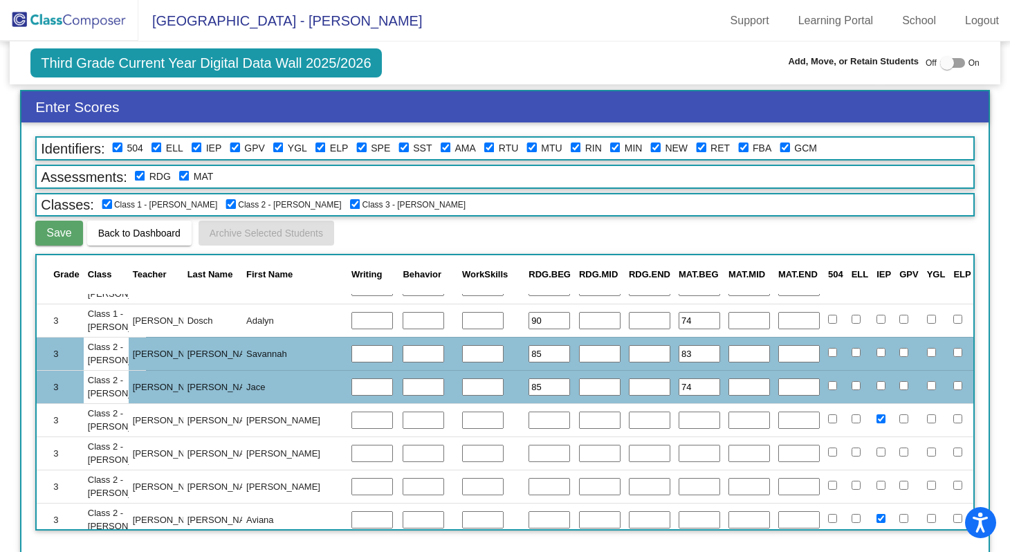
type input "74"
click at [528, 425] on input "text" at bounding box center [548, 421] width 41 height 18
type input "45"
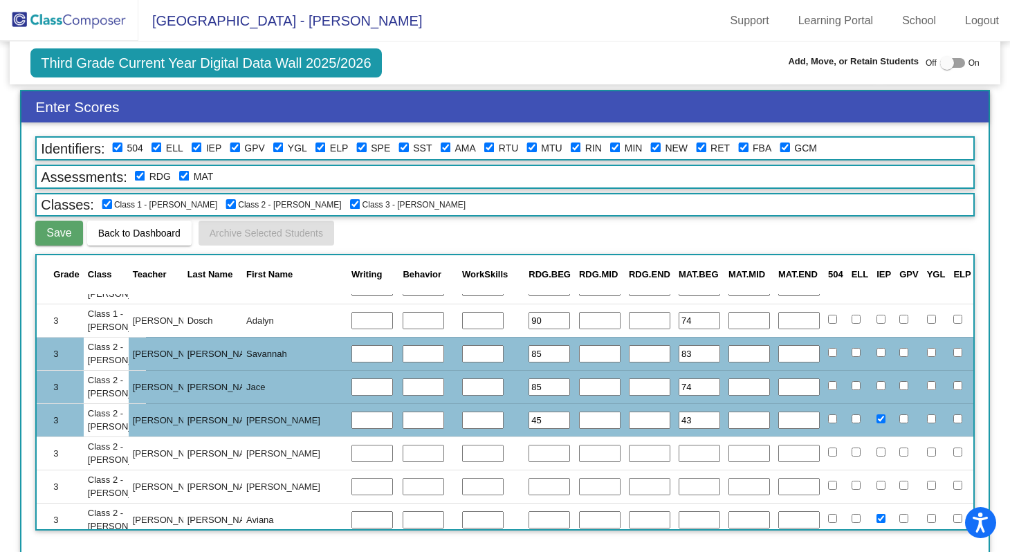
type input "43"
click at [528, 456] on input "text" at bounding box center [548, 454] width 41 height 18
type input "95"
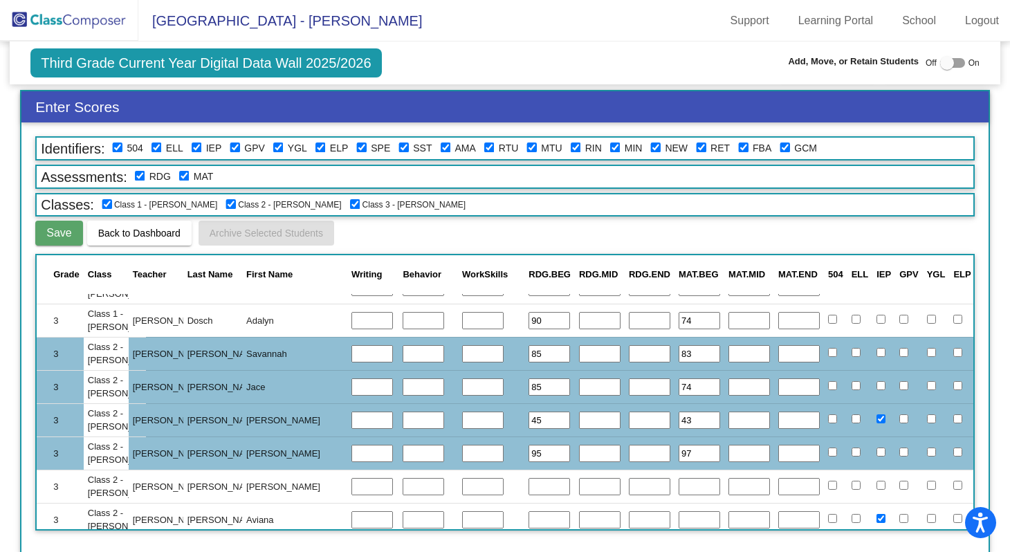
type input "97"
click at [528, 482] on input "text" at bounding box center [548, 487] width 41 height 18
type input "90"
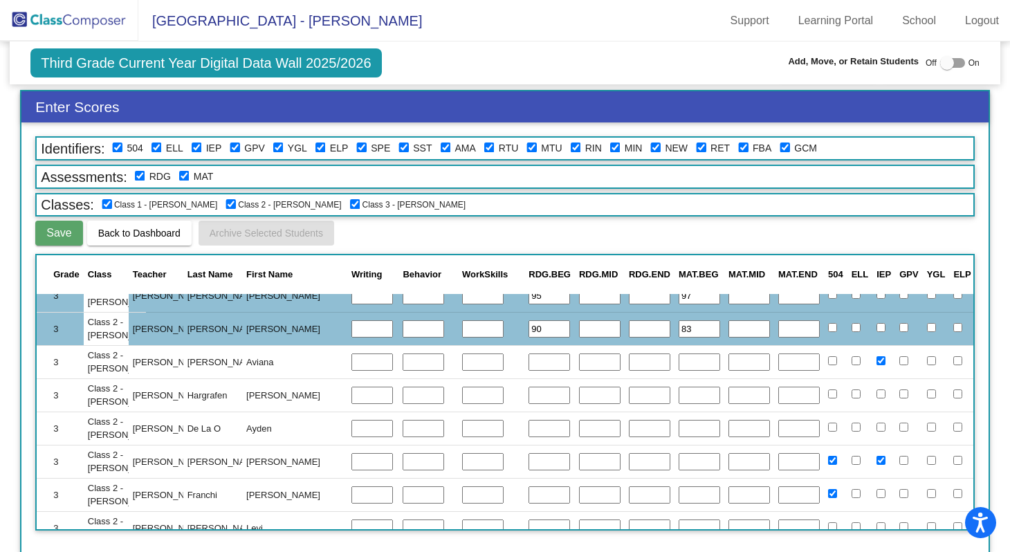
scroll to position [846, 320]
type input "83"
click at [528, 362] on input "text" at bounding box center [548, 362] width 41 height 18
type input "90"
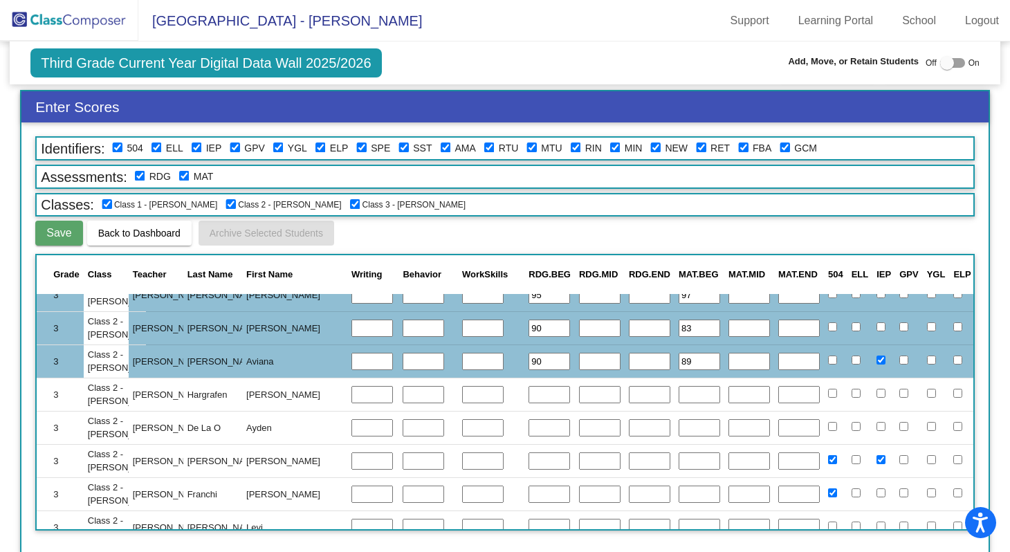
type input "89"
click at [528, 394] on input "text" at bounding box center [548, 395] width 41 height 18
type input "90"
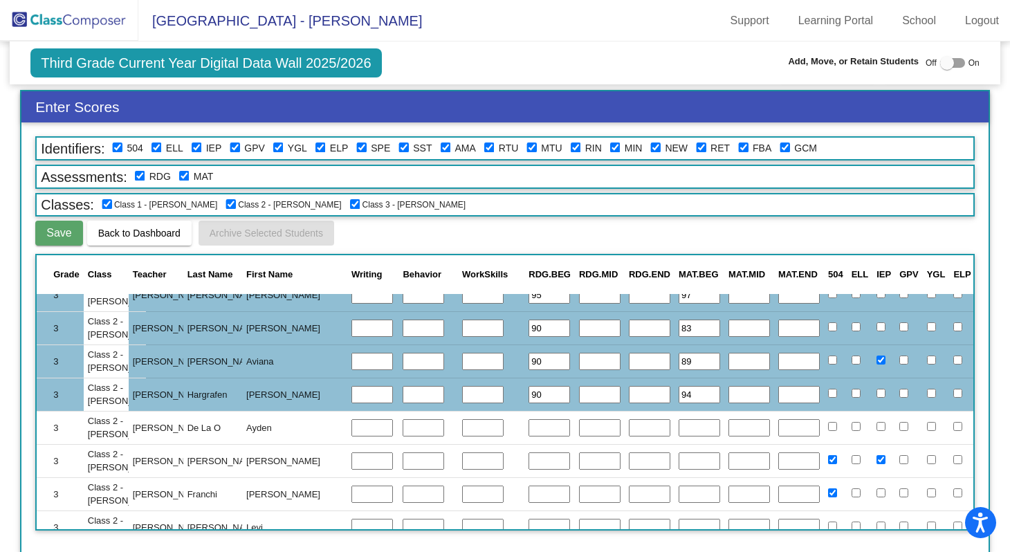
type input "94"
click at [528, 427] on input "text" at bounding box center [548, 428] width 41 height 18
type input "85"
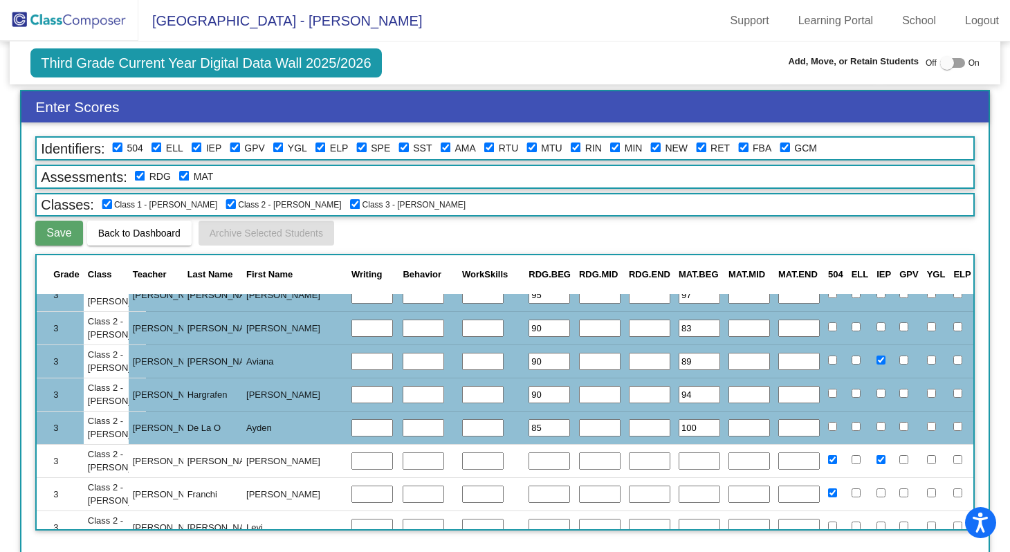
click at [528, 468] on input "text" at bounding box center [548, 461] width 41 height 18
click at [528, 460] on input "text" at bounding box center [548, 461] width 41 height 18
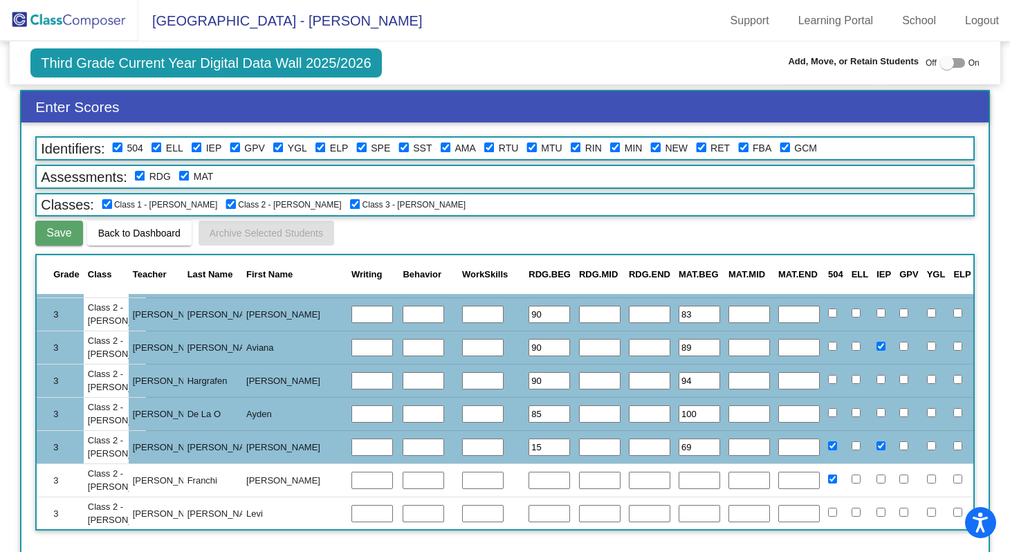
scroll to position [879, 320]
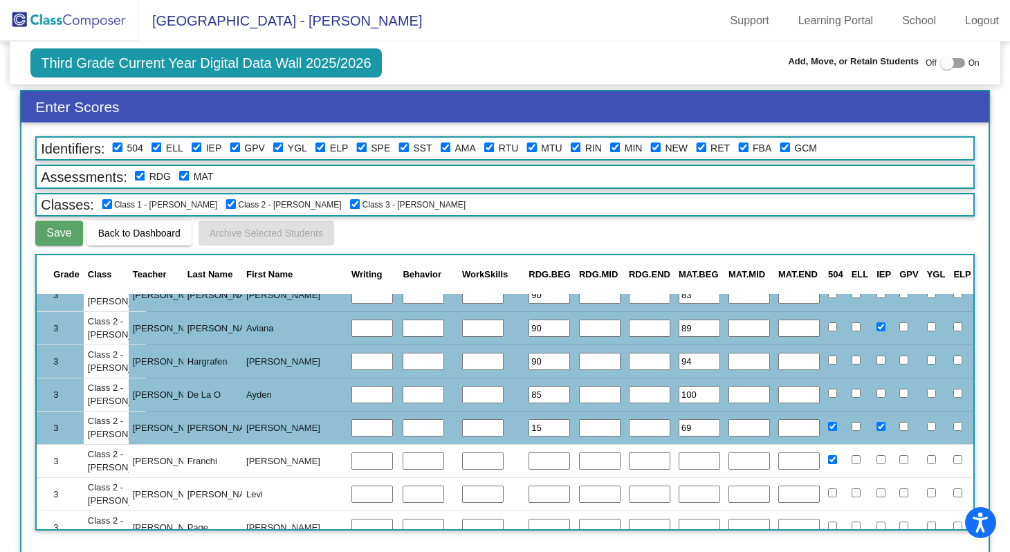
click at [528, 460] on input "text" at bounding box center [548, 461] width 41 height 18
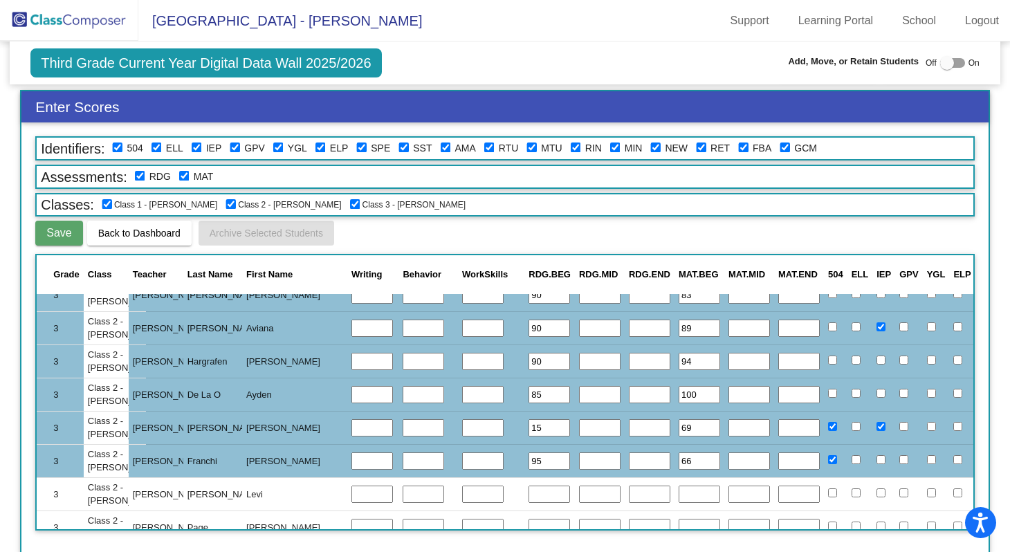
click at [528, 495] on input "text" at bounding box center [548, 495] width 41 height 18
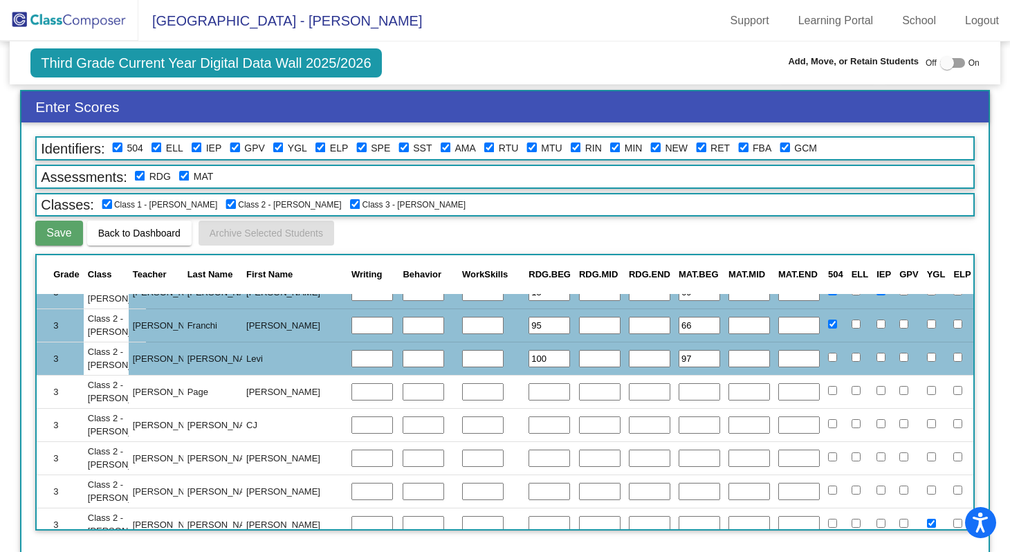
scroll to position [1014, 320]
click at [528, 394] on input "text" at bounding box center [548, 393] width 41 height 18
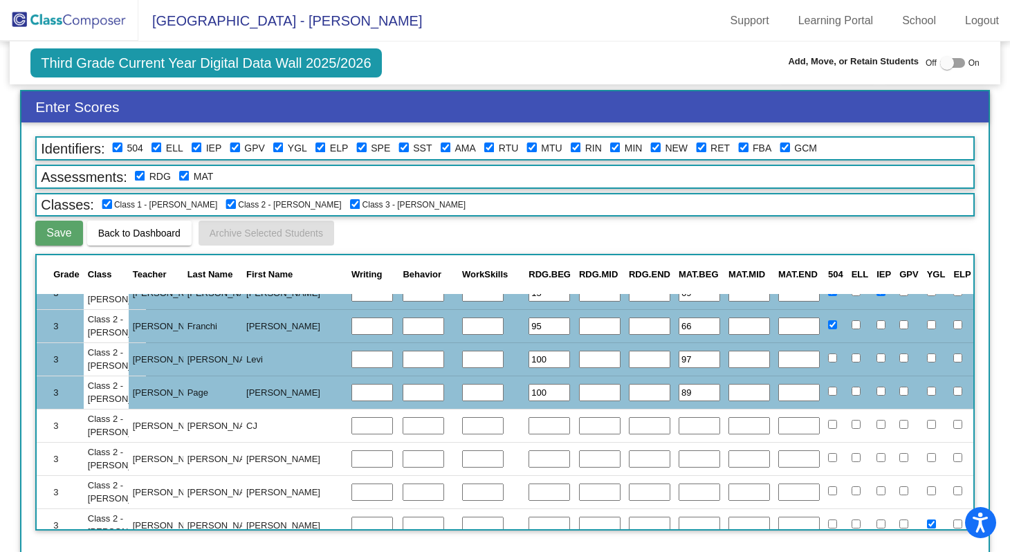
click at [528, 427] on input "text" at bounding box center [548, 426] width 41 height 18
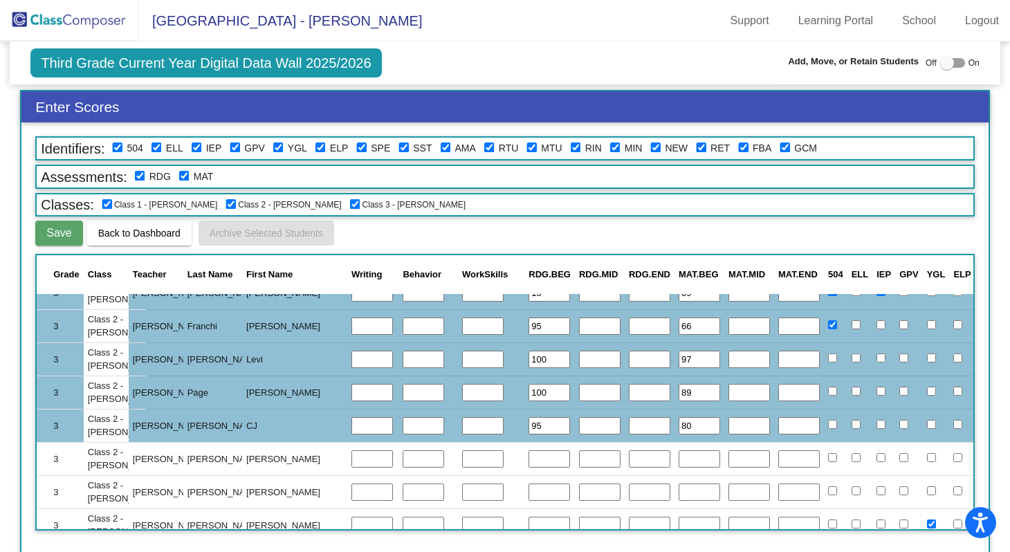
click at [528, 459] on input "text" at bounding box center [548, 459] width 41 height 18
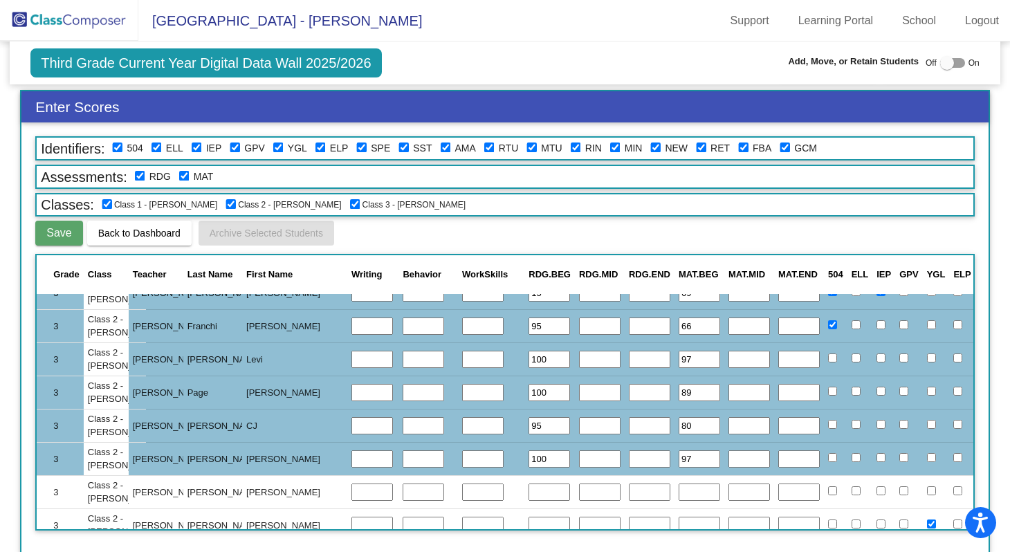
click at [55, 234] on span "Save" at bounding box center [58, 233] width 25 height 12
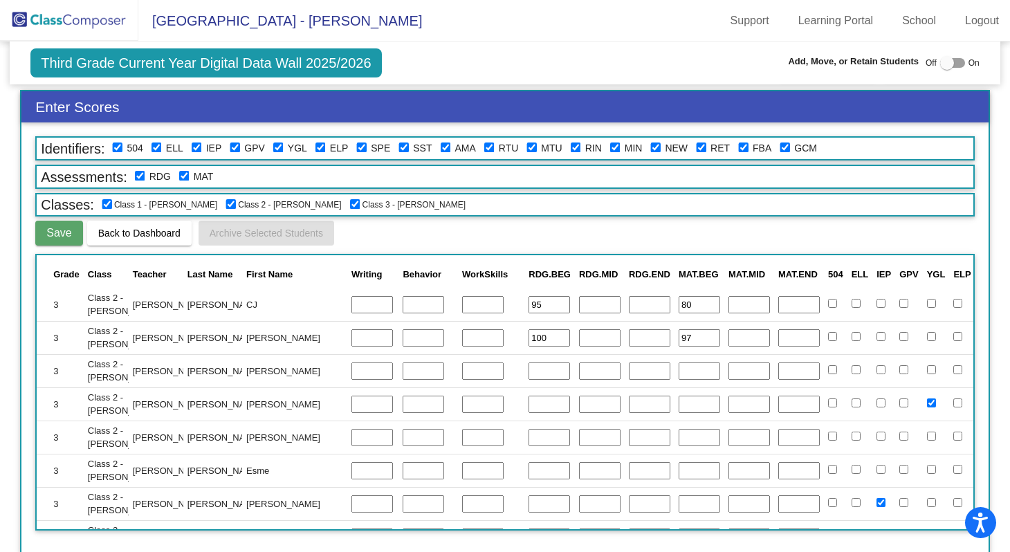
scroll to position [1137, 320]
click at [528, 369] on input "text" at bounding box center [548, 369] width 41 height 18
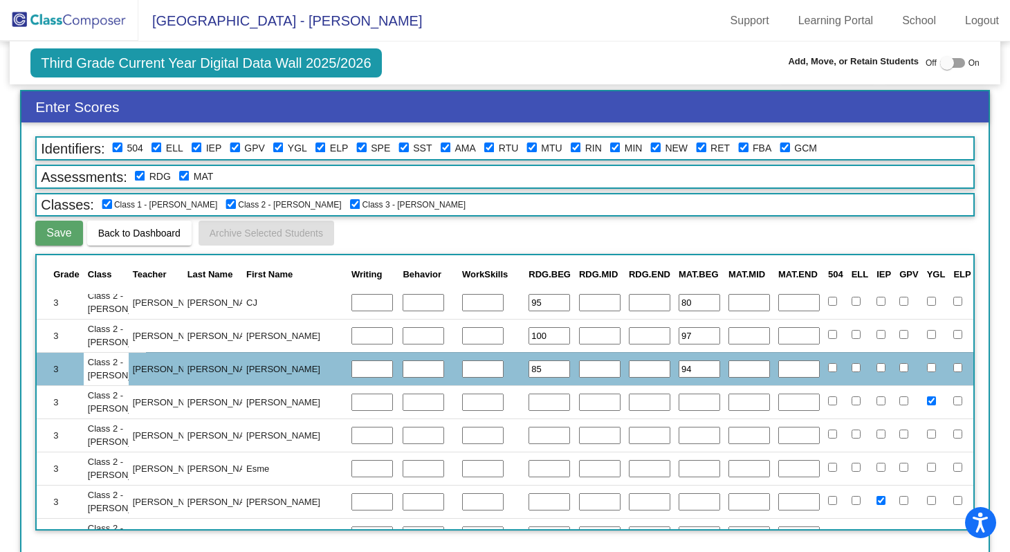
scroll to position [39, 0]
click at [62, 232] on span "Save" at bounding box center [58, 233] width 25 height 12
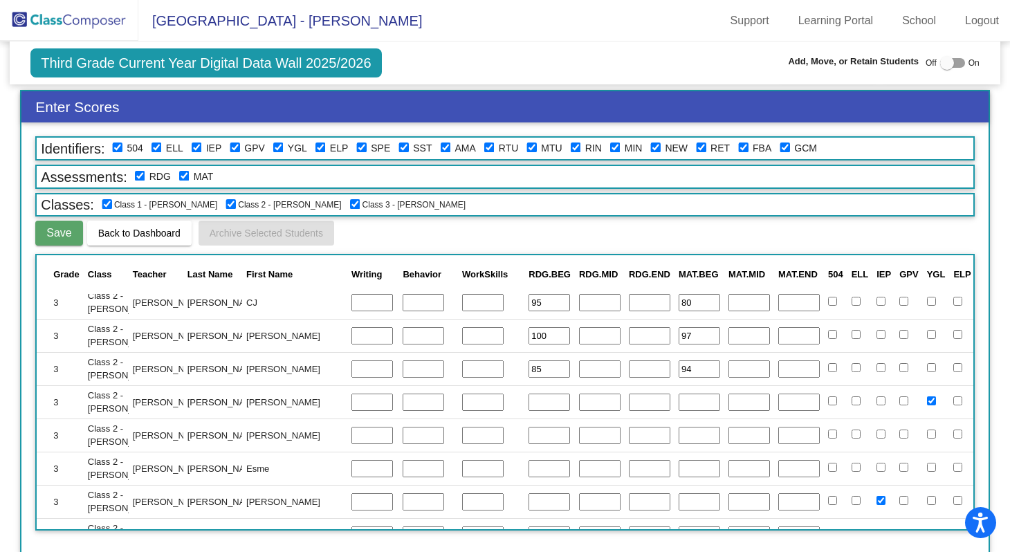
scroll to position [1138, 320]
